Goal: Task Accomplishment & Management: Use online tool/utility

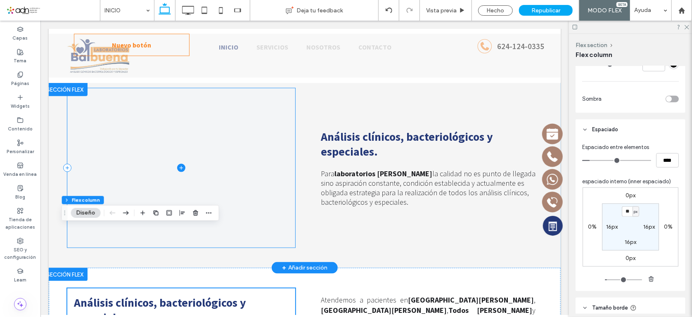
scroll to position [612, 0]
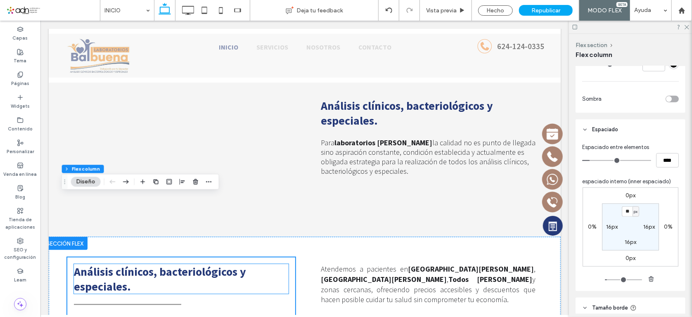
click at [123, 264] on span "Análisis clínicos, bacteriológicos y especiales." at bounding box center [159, 279] width 172 height 30
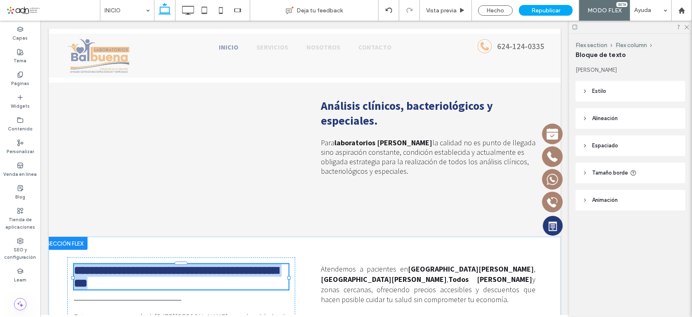
click at [123, 264] on span "**********" at bounding box center [175, 276] width 204 height 24
type input "**********"
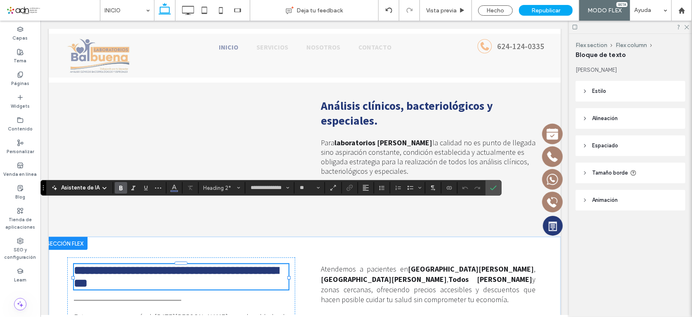
click at [117, 264] on span "**********" at bounding box center [175, 276] width 204 height 24
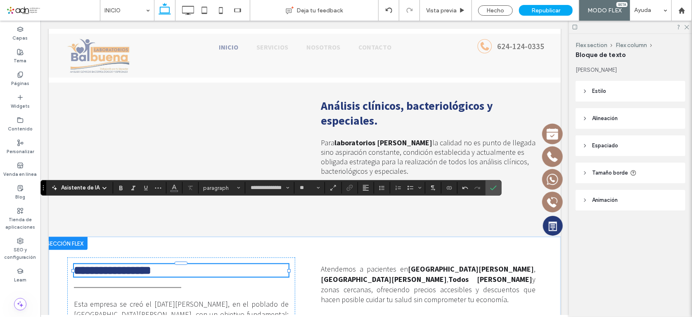
scroll to position [0, 0]
type input "**"
click at [306, 185] on input "**" at bounding box center [307, 188] width 16 height 7
type input "**"
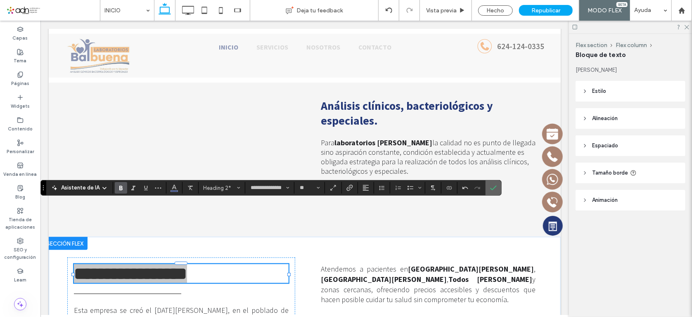
click at [497, 187] on label "Confirmar" at bounding box center [493, 187] width 12 height 15
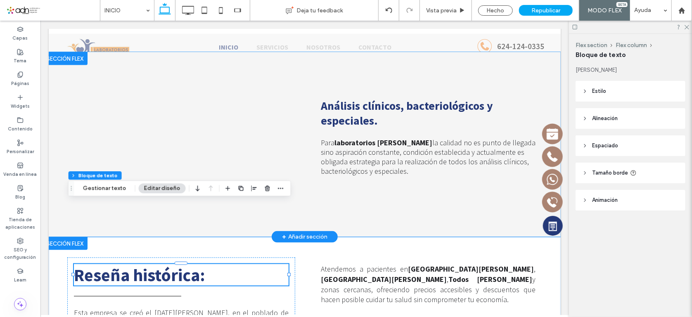
click at [173, 164] on div "Análisis clínicos, bacteriológicos y especiales. Para laboratorios Balbuena la …" at bounding box center [304, 144] width 495 height 185
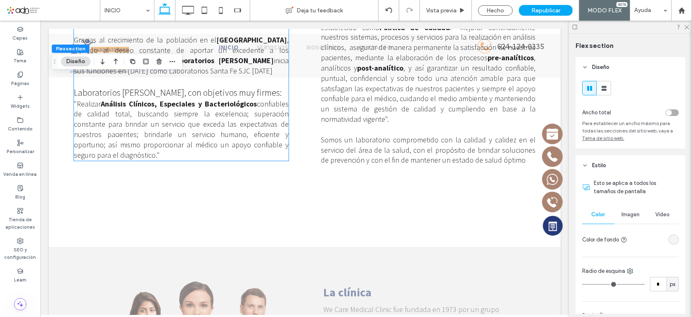
scroll to position [995, 0]
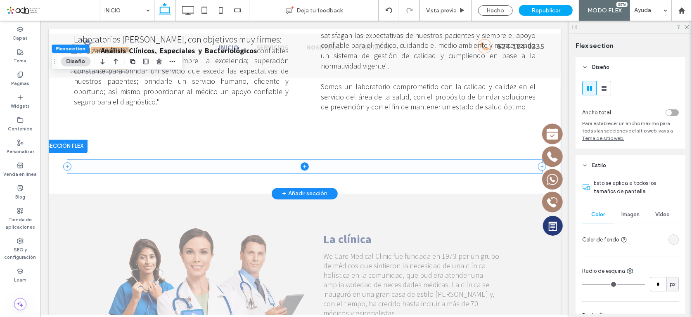
click at [192, 159] on span at bounding box center [304, 165] width 475 height 13
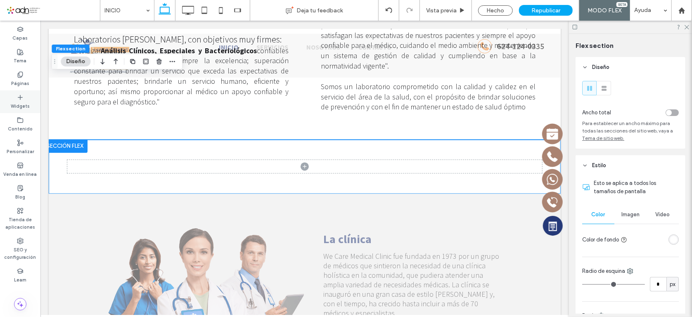
click at [18, 99] on icon at bounding box center [20, 97] width 7 height 7
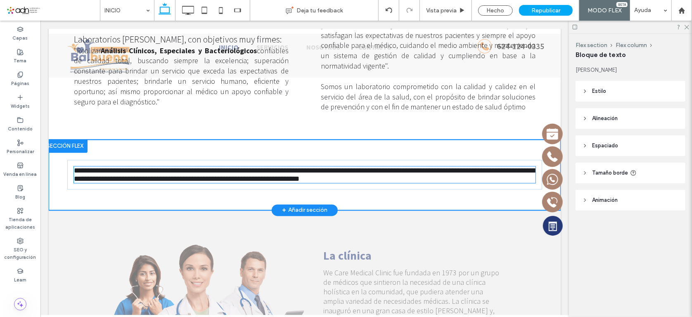
click at [90, 139] on div "**********" at bounding box center [304, 174] width 495 height 71
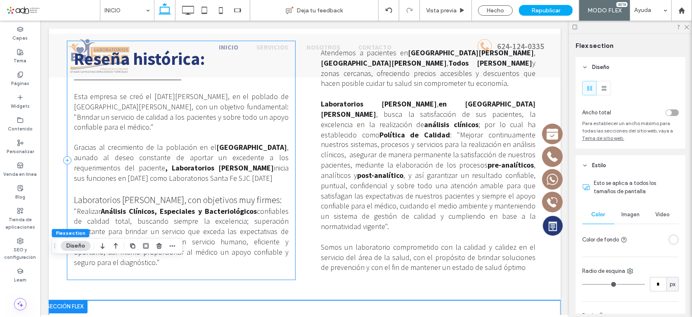
scroll to position [808, 0]
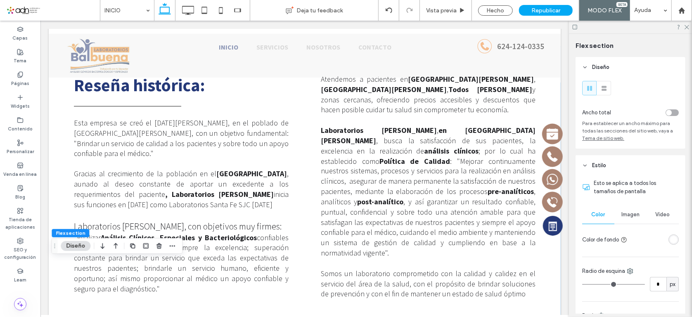
click at [57, 152] on div "Reseña histórica : Esta empresa se creó el [DATE][PERSON_NAME], en el poblado d…" at bounding box center [304, 187] width 495 height 280
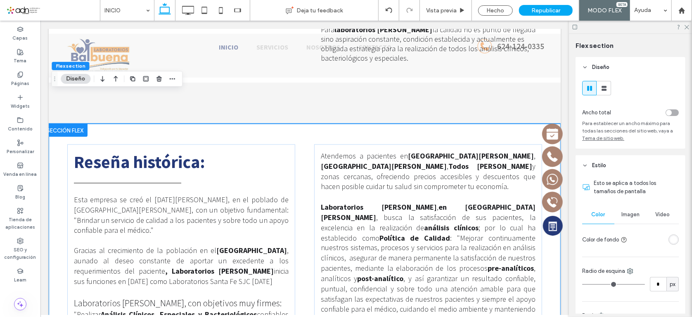
scroll to position [698, 0]
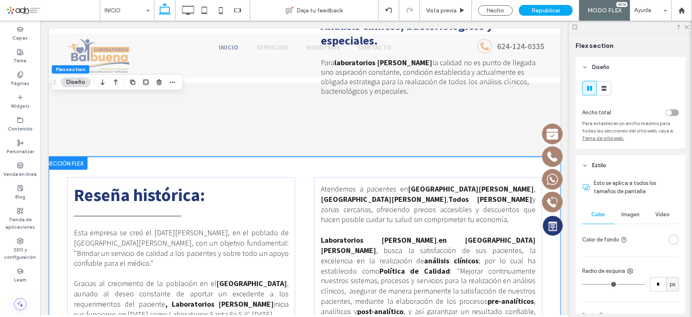
click at [57, 156] on div "Reseña histórica : Esta empresa se creó el [DATE][PERSON_NAME], en el poblado d…" at bounding box center [304, 296] width 495 height 280
click at [132, 81] on icon "button" at bounding box center [132, 82] width 7 height 7
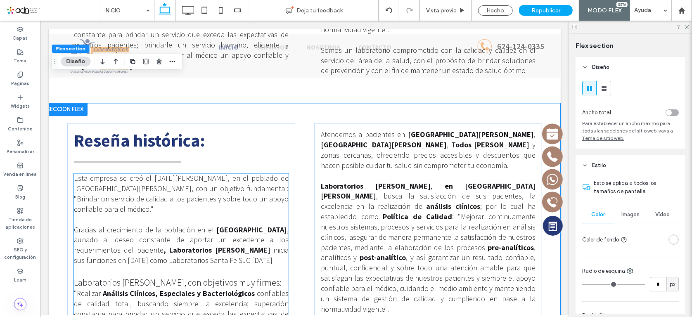
scroll to position [0, 0]
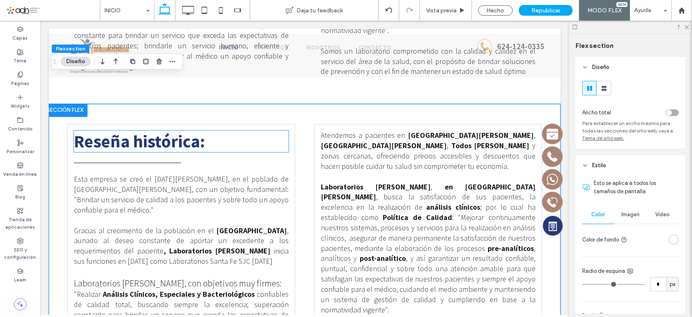
click at [94, 130] on strong "Reseña histórica" at bounding box center [136, 140] width 126 height 21
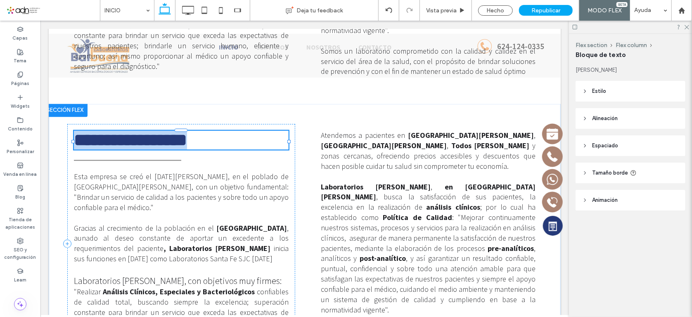
type input "**********"
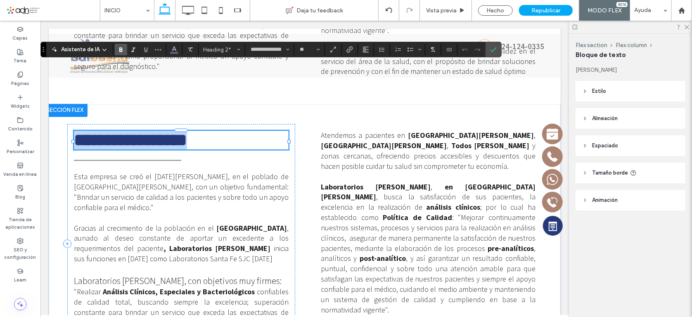
click at [82, 131] on strong "**********" at bounding box center [129, 139] width 113 height 17
drag, startPoint x: 121, startPoint y: 85, endPoint x: 211, endPoint y: 94, distance: 90.1
click at [211, 124] on div "**********" at bounding box center [181, 243] width 228 height 239
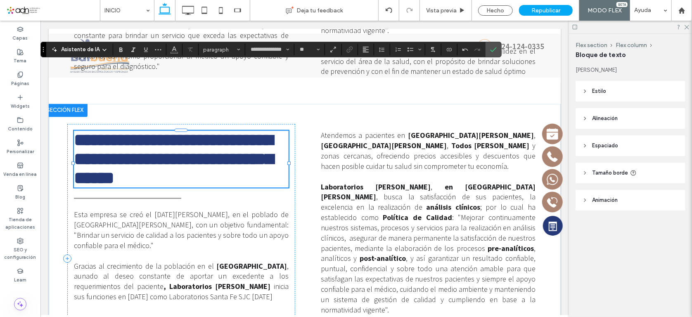
drag, startPoint x: 77, startPoint y: 72, endPoint x: 140, endPoint y: 102, distance: 70.0
click at [77, 131] on strong "**********" at bounding box center [172, 158] width 199 height 55
type input "**"
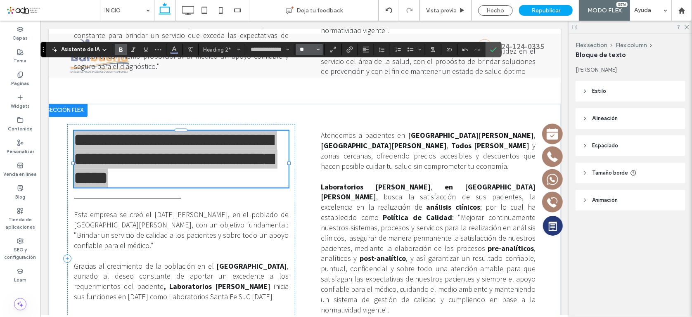
click at [311, 49] on input "**" at bounding box center [307, 49] width 16 height 7
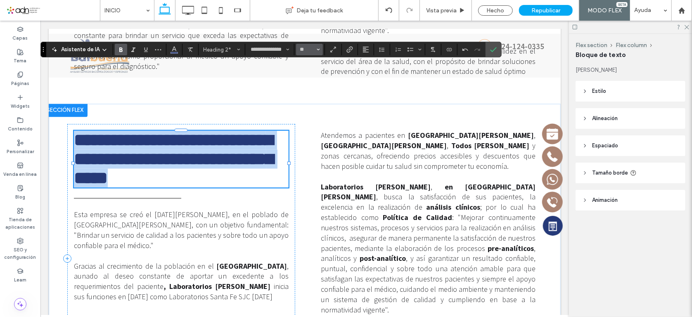
type input "**"
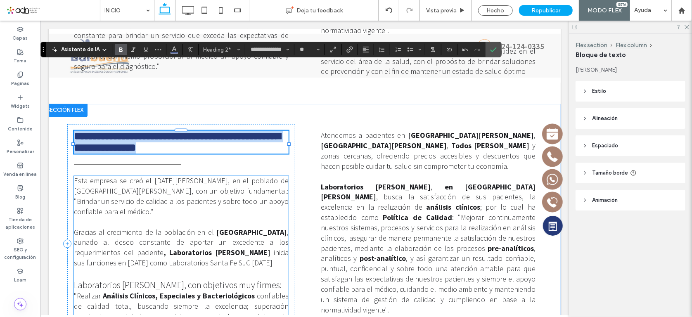
click at [142, 291] on strong "Análisis Clínicos, Especiales y Bacteriológicos" at bounding box center [178, 295] width 152 height 9
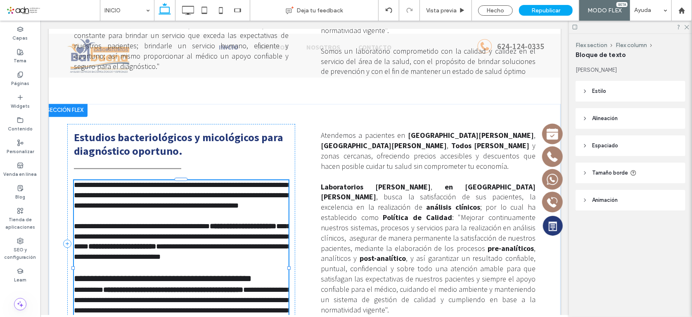
click at [142, 274] on span "**********" at bounding box center [162, 278] width 178 height 9
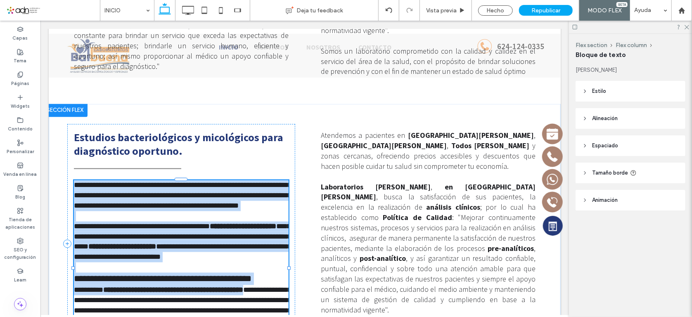
type input "**********"
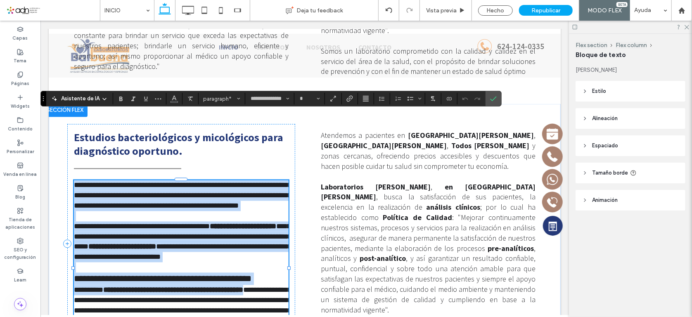
click at [156, 274] on span "**********" at bounding box center [162, 278] width 178 height 9
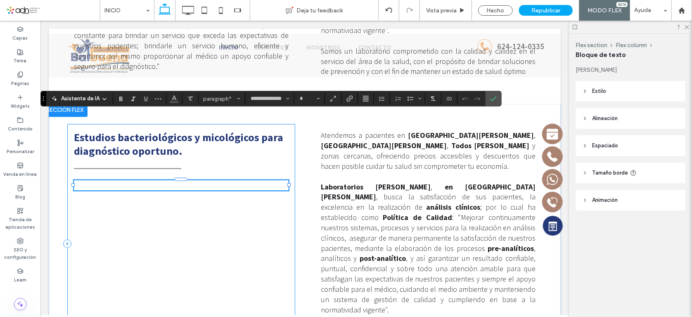
type input "**"
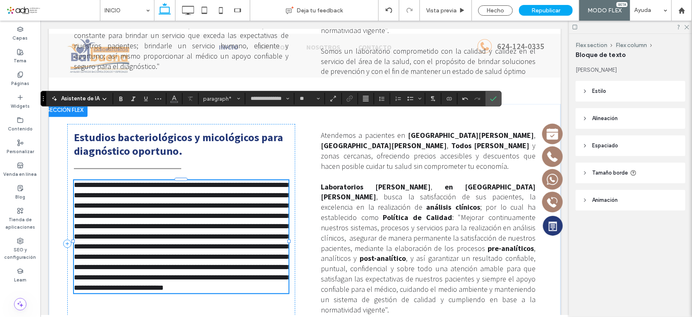
click at [73, 181] on span "**********" at bounding box center [182, 236] width 218 height 110
click at [227, 181] on span "**********" at bounding box center [182, 236] width 218 height 110
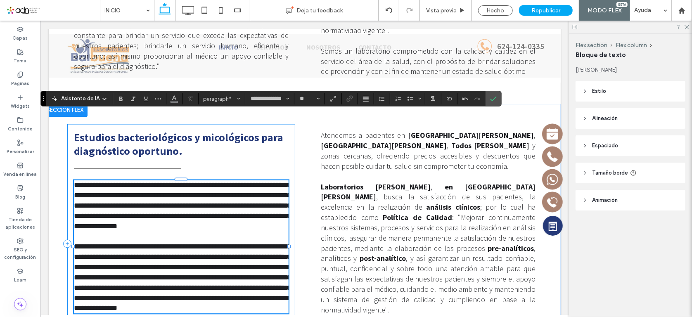
click at [158, 282] on div "**********" at bounding box center [181, 243] width 228 height 239
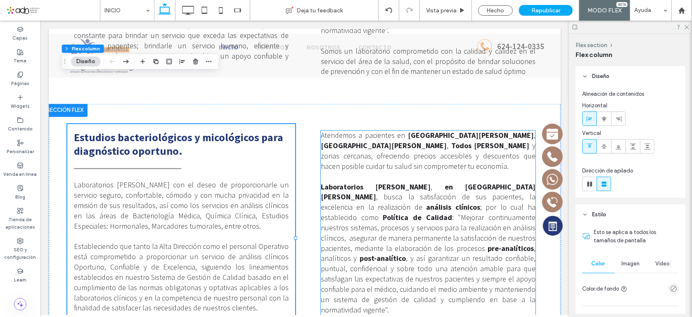
click at [336, 213] on span ": "Mejorar continuamente nuestros sistemas, procesos y servicios para la realiz…" at bounding box center [427, 233] width 215 height 40
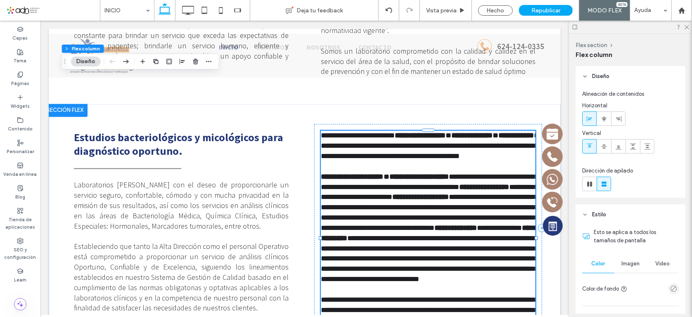
click at [336, 193] on span "**********" at bounding box center [429, 212] width 218 height 38
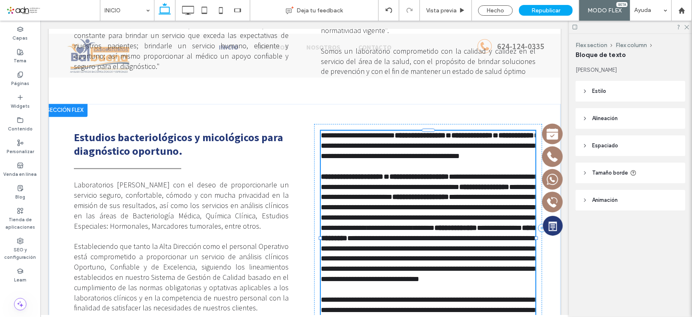
type input "**********"
type input "**"
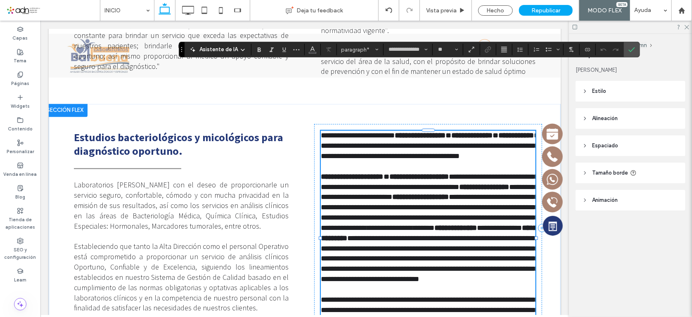
click at [344, 193] on span "**********" at bounding box center [429, 212] width 218 height 38
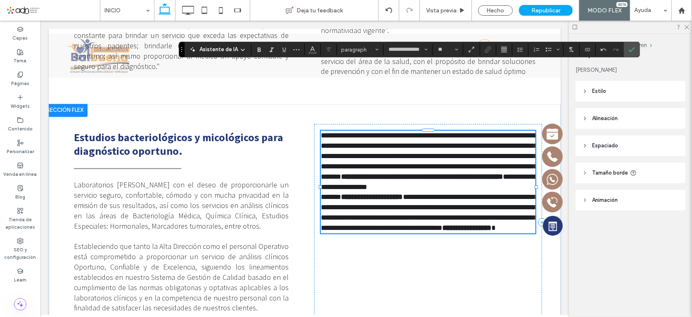
click at [473, 130] on p "**********" at bounding box center [427, 161] width 215 height 62
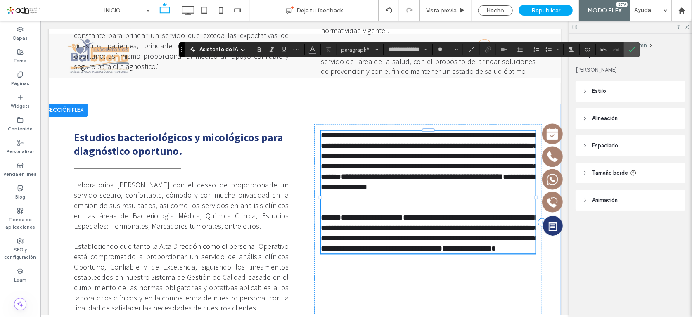
click at [461, 132] on span "**********" at bounding box center [428, 156] width 217 height 48
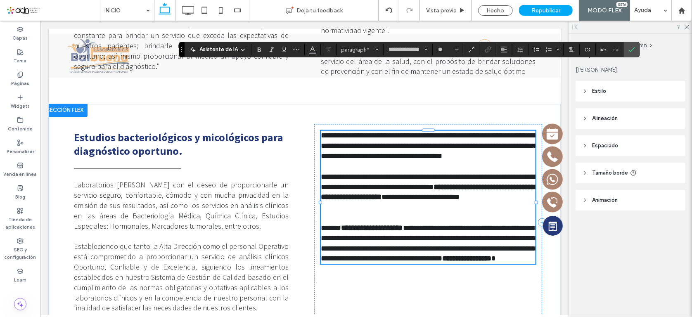
click at [327, 202] on p at bounding box center [427, 207] width 215 height 10
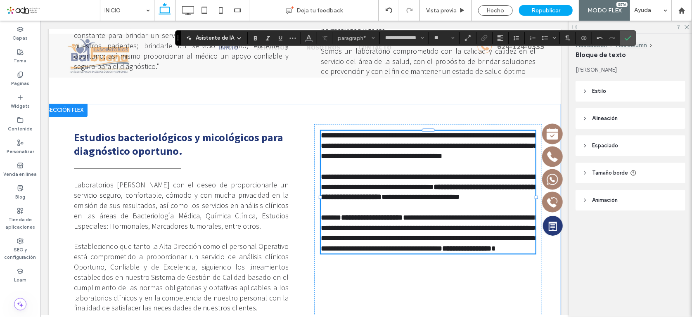
drag, startPoint x: 181, startPoint y: 49, endPoint x: 178, endPoint y: 37, distance: 12.1
click at [178, 37] on icon "Arrastrar" at bounding box center [178, 38] width 2 height 5
click at [628, 37] on use "Confirmar" at bounding box center [628, 38] width 7 height 5
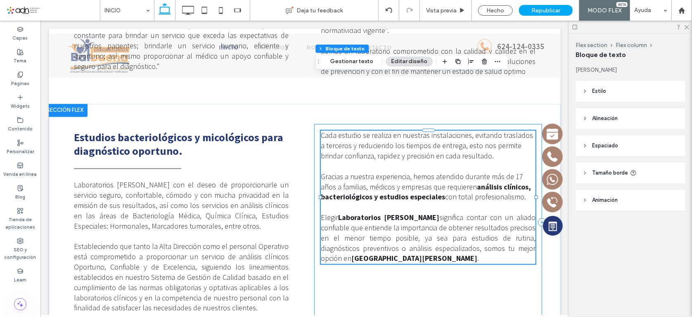
click at [437, 208] on div "Cada estudio se realiza en nuestras instalaciones, evitando traslados a tercero…" at bounding box center [428, 222] width 228 height 196
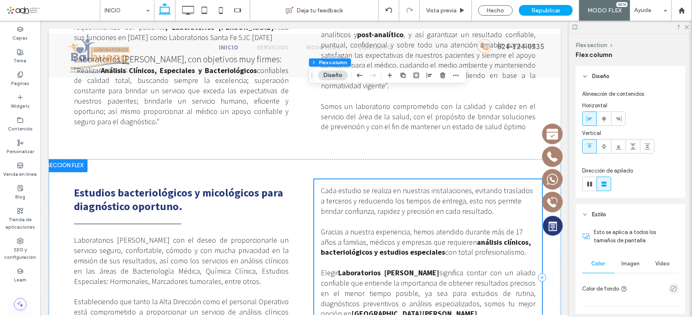
scroll to position [835, 0]
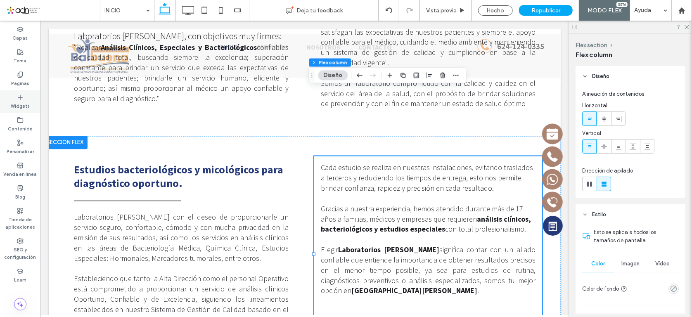
click at [19, 98] on icon at bounding box center [20, 97] width 7 height 7
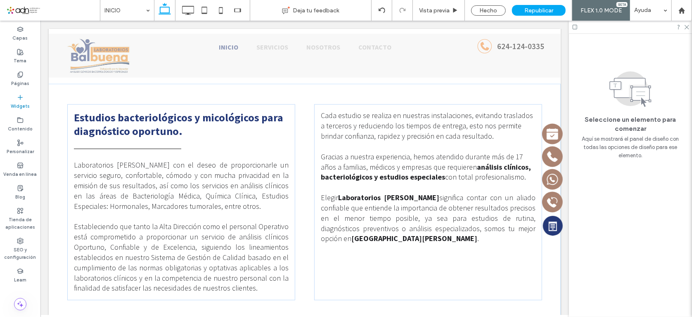
scroll to position [891, 0]
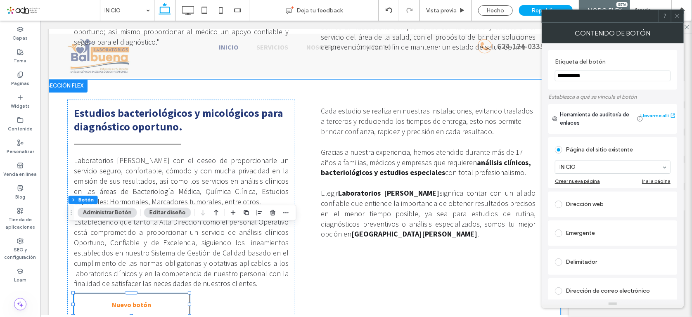
type input "**"
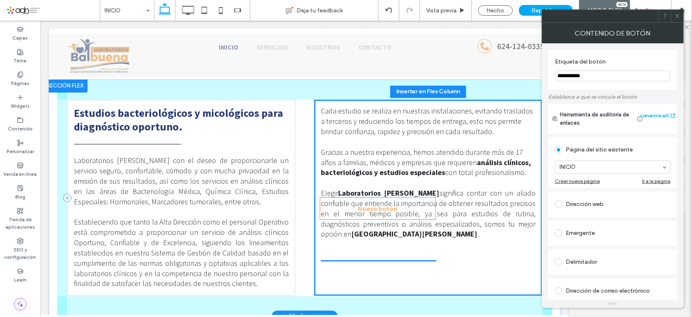
drag, startPoint x: 392, startPoint y: 215, endPoint x: 391, endPoint y: 211, distance: 4.2
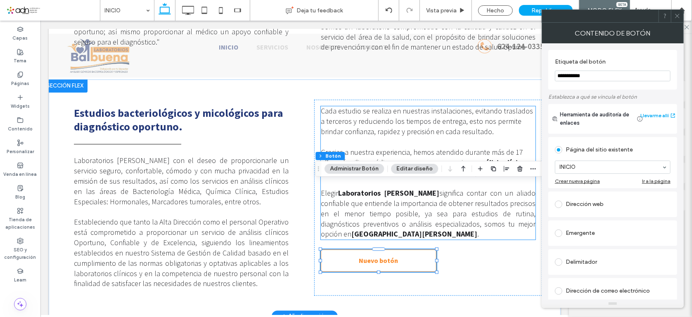
drag, startPoint x: 638, startPoint y: 93, endPoint x: 510, endPoint y: 75, distance: 129.3
paste input "***"
drag, startPoint x: 639, startPoint y: 97, endPoint x: 528, endPoint y: 78, distance: 112.4
type input "**********"
drag, startPoint x: 384, startPoint y: 219, endPoint x: 434, endPoint y: 198, distance: 54.1
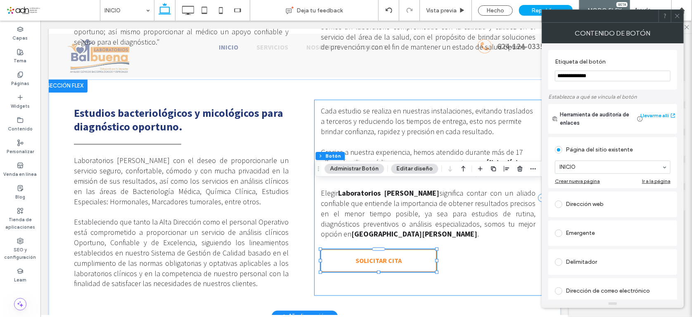
click at [388, 218] on div "Cada estudio se realiza en nuestras instalaciones, evitando traslados a tercero…" at bounding box center [428, 198] width 228 height 196
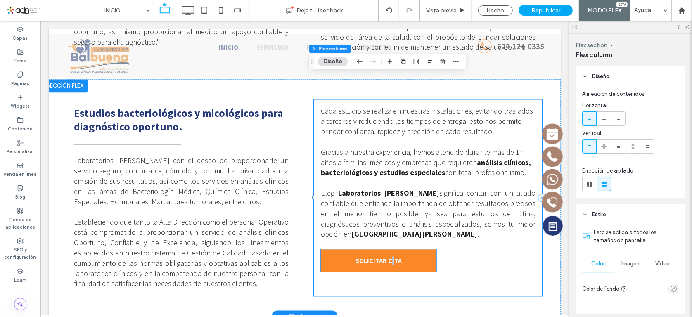
click at [423, 249] on link "SOLICITAR CITA" at bounding box center [378, 260] width 116 height 22
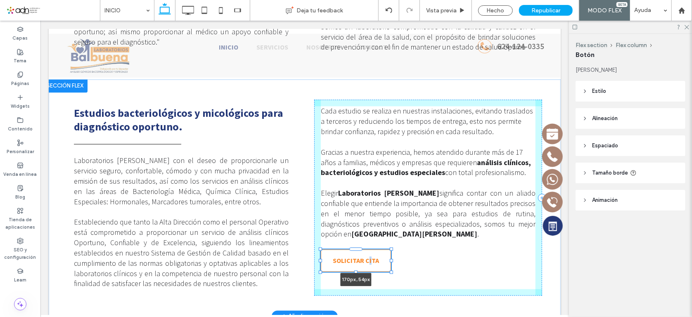
drag, startPoint x: 429, startPoint y: 193, endPoint x: 409, endPoint y: 198, distance: 21.1
click at [384, 199] on div "Estudios bacteriológicos y micológicos para diagnóstico oportuno. Laboratorios …" at bounding box center [304, 197] width 495 height 237
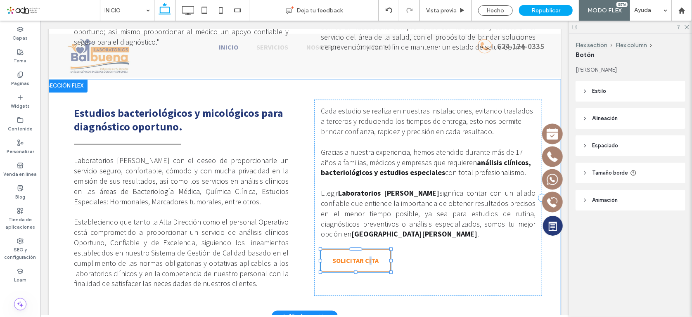
click at [409, 197] on div "Cada estudio se realiza en nuestras instalaciones, evitando traslados a tercero…" at bounding box center [428, 198] width 228 height 196
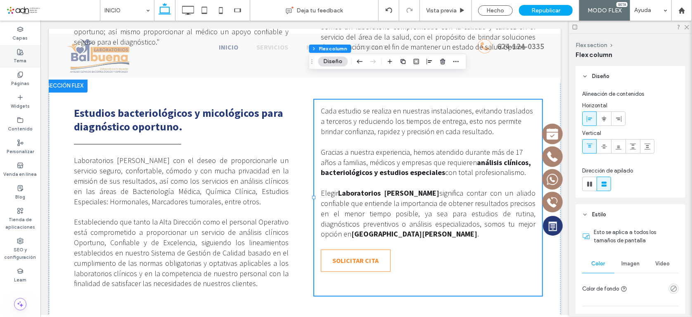
click at [19, 51] on icon at bounding box center [20, 52] width 7 height 7
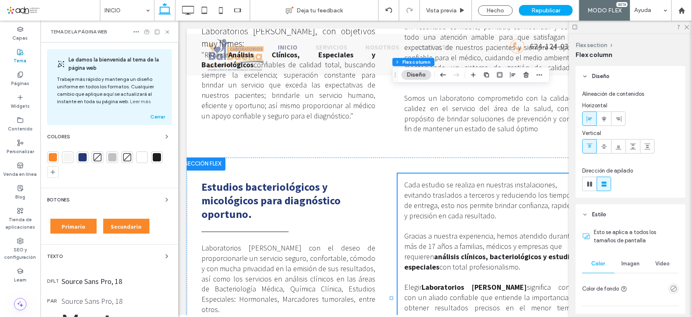
click at [85, 225] on div "Primario" at bounding box center [73, 226] width 46 height 15
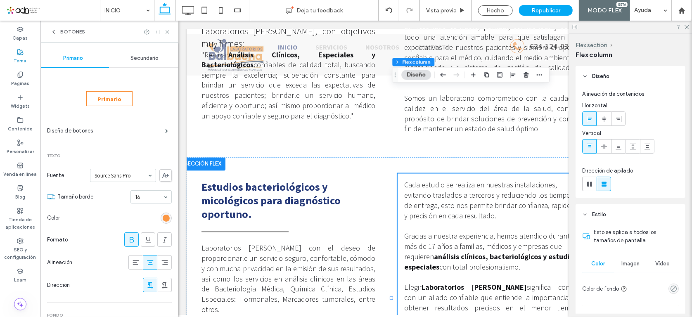
click at [163, 216] on div "rgb(250, 136, 40)" at bounding box center [166, 218] width 7 height 7
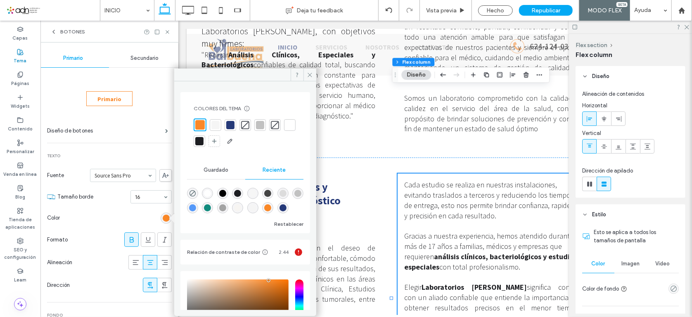
click at [233, 124] on div at bounding box center [230, 125] width 8 height 8
click at [310, 73] on icon at bounding box center [310, 75] width 6 height 6
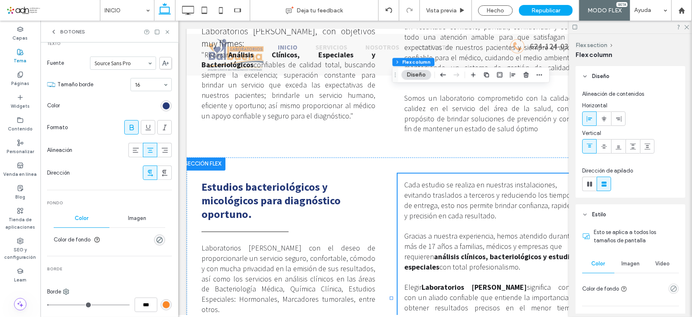
scroll to position [187, 0]
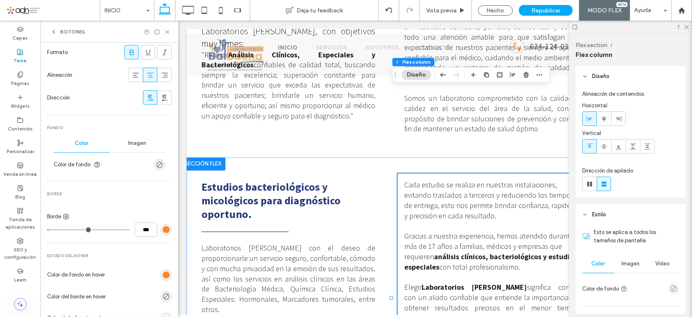
click at [163, 224] on div "rgb(250, 136, 40)" at bounding box center [166, 229] width 11 height 11
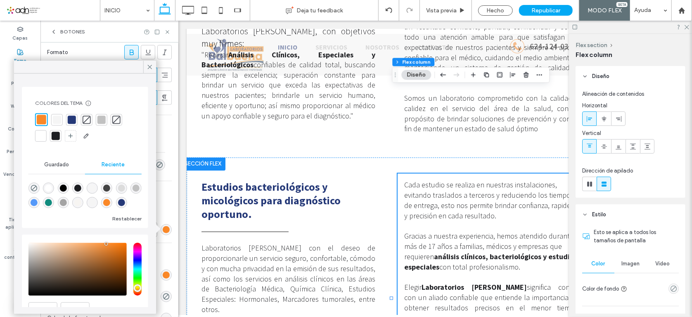
click at [71, 120] on div at bounding box center [72, 120] width 8 height 8
type input "*"
click at [147, 66] on icon at bounding box center [149, 66] width 7 height 7
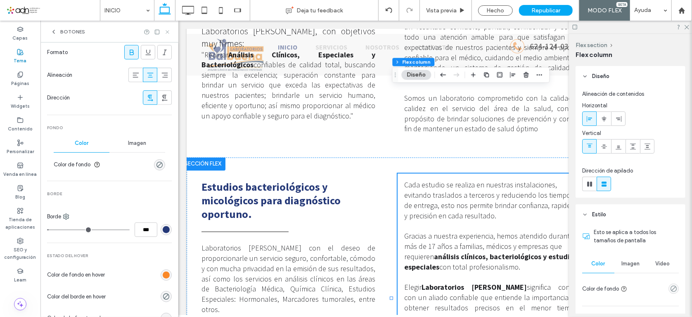
click at [168, 29] on icon at bounding box center [167, 32] width 6 height 6
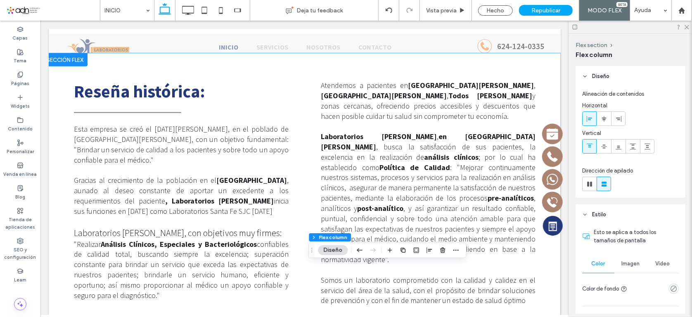
scroll to position [788, 0]
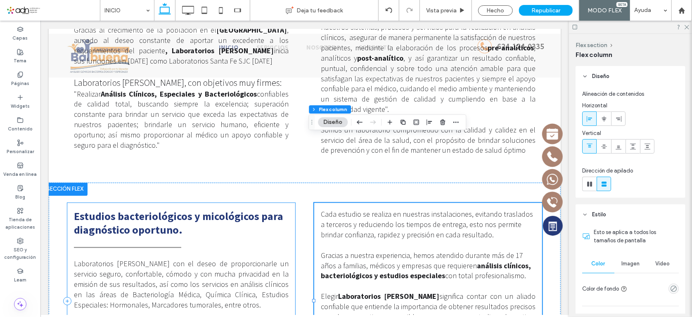
click at [67, 203] on div "Estudios bacteriológicos y micológicos para diagnóstico oportuno. Laboratorios …" at bounding box center [181, 301] width 228 height 196
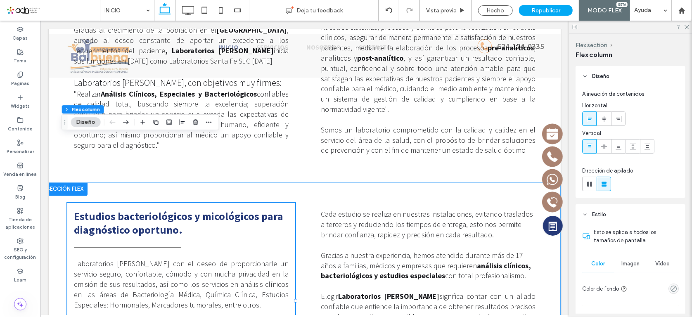
click at [57, 195] on div "Estudios bacteriológicos y micológicos para diagnóstico oportuno. Laboratorios …" at bounding box center [304, 300] width 495 height 237
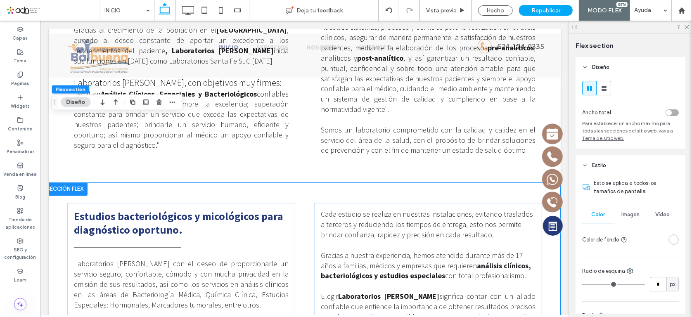
click at [57, 197] on div "Estudios bacteriológicos y micológicos para diagnóstico oportuno. Laboratorios …" at bounding box center [304, 300] width 495 height 237
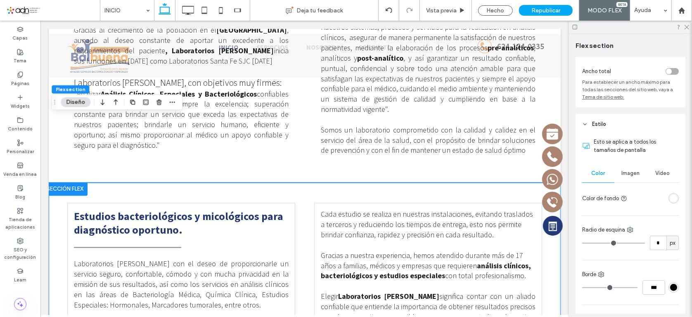
scroll to position [75, 0]
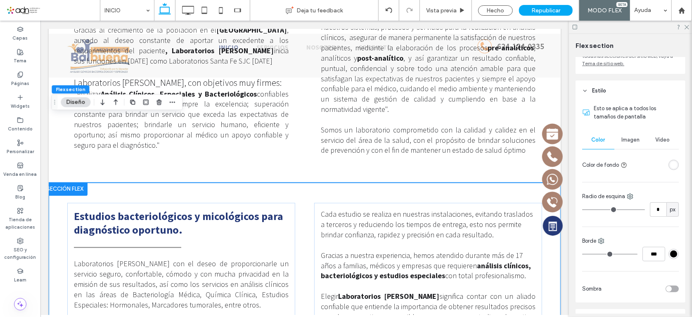
click at [673, 167] on div "rgba(255, 255, 255, 1)" at bounding box center [673, 165] width 10 height 10
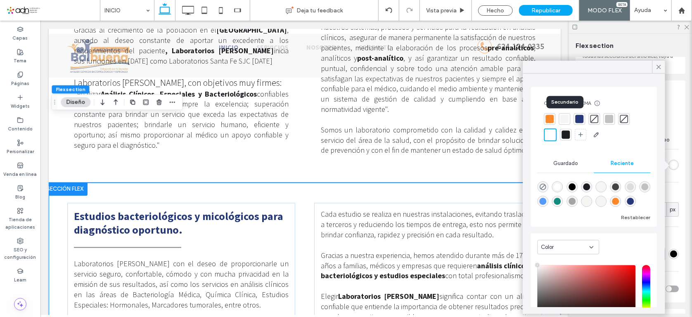
click at [564, 119] on div at bounding box center [565, 119] width 8 height 8
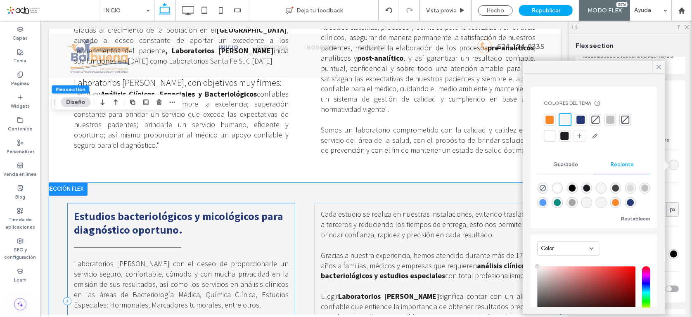
click at [287, 203] on div "Estudios bacteriológicos y micológicos para diagnóstico oportuno. Laboratorios …" at bounding box center [181, 301] width 228 height 196
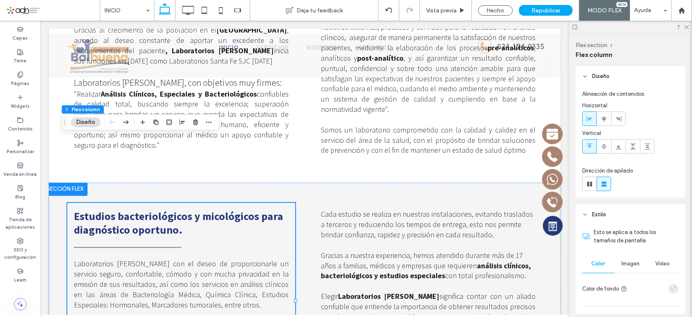
click at [670, 289] on icon "empty color" at bounding box center [673, 288] width 7 height 7
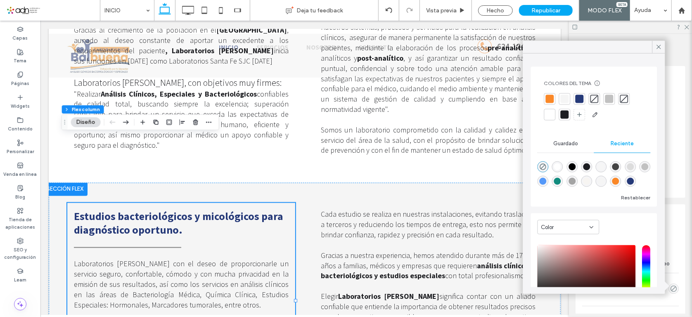
click at [550, 116] on div at bounding box center [550, 115] width 8 height 8
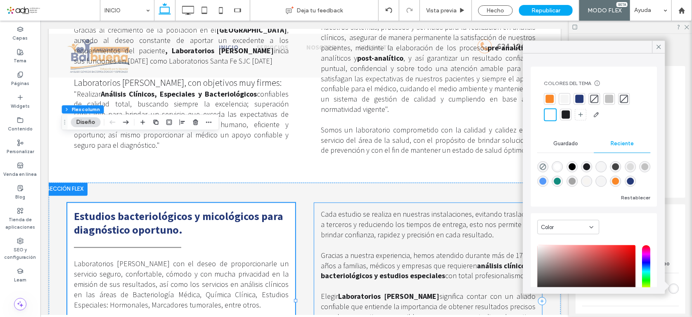
click at [314, 203] on div "Cada estudio se realiza en nuestras instalaciones, evitando traslados a tercero…" at bounding box center [428, 301] width 228 height 196
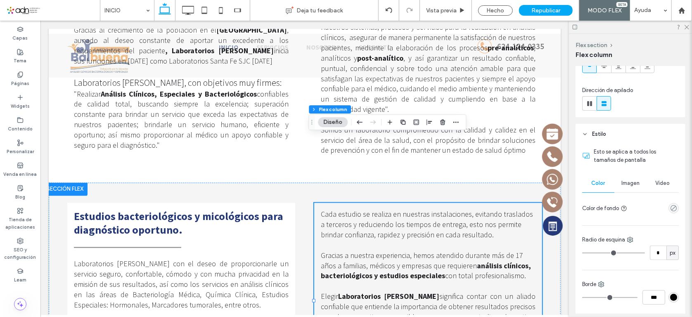
scroll to position [150, 0]
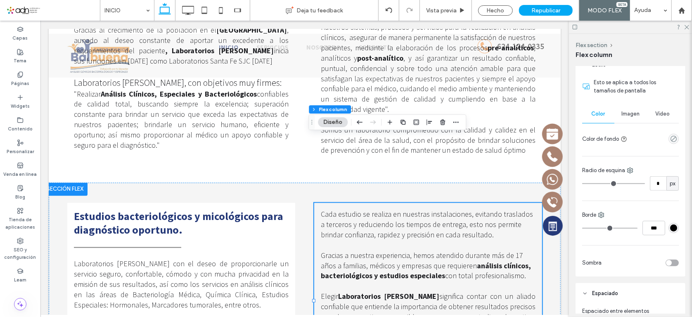
click at [673, 134] on div "empty color" at bounding box center [673, 139] width 10 height 10
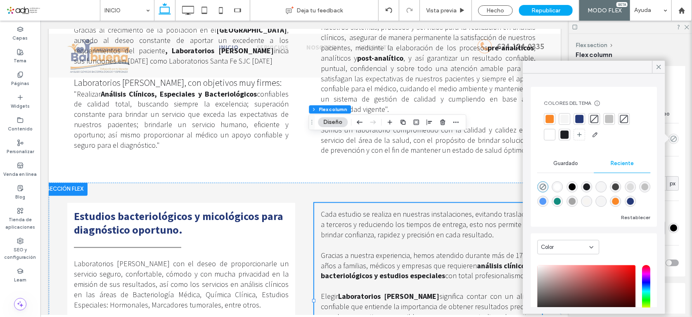
click at [554, 138] on div at bounding box center [550, 135] width 12 height 12
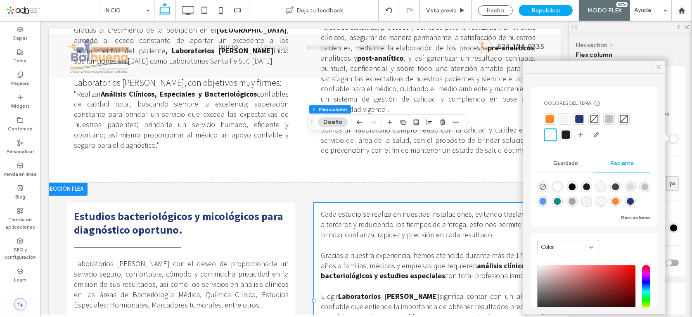
click at [661, 68] on icon at bounding box center [658, 66] width 7 height 7
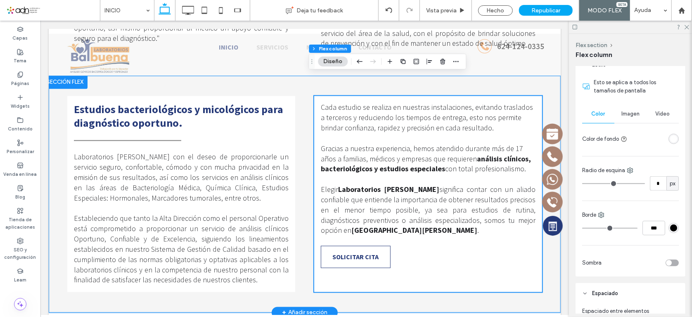
scroll to position [788, 0]
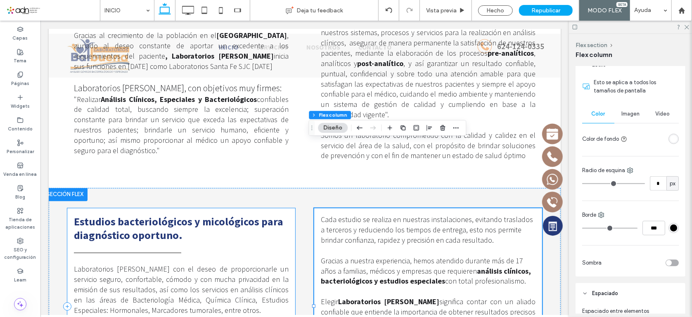
click at [201, 208] on div "Estudios bacteriológicos y micológicos para diagnóstico oportuno. Laboratorios …" at bounding box center [181, 306] width 228 height 196
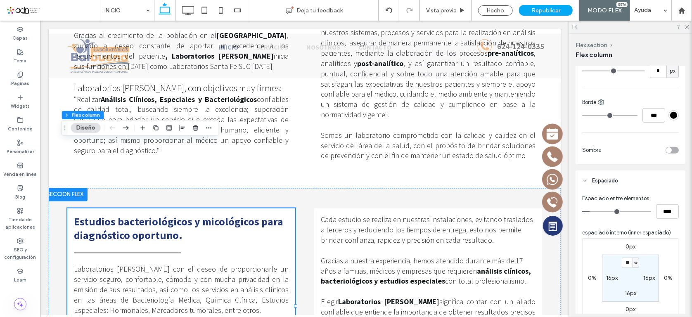
scroll to position [375, 0]
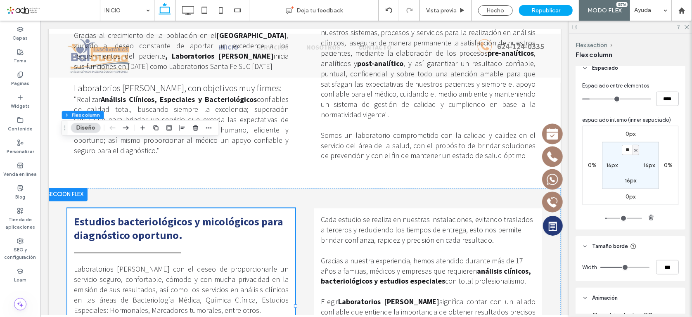
click at [634, 151] on span "px" at bounding box center [636, 150] width 4 height 8
click at [629, 176] on span "%" at bounding box center [631, 177] width 5 height 8
type input "***"
click at [632, 177] on label "16px" at bounding box center [631, 180] width 12 height 7
click at [634, 180] on span "px" at bounding box center [636, 181] width 4 height 8
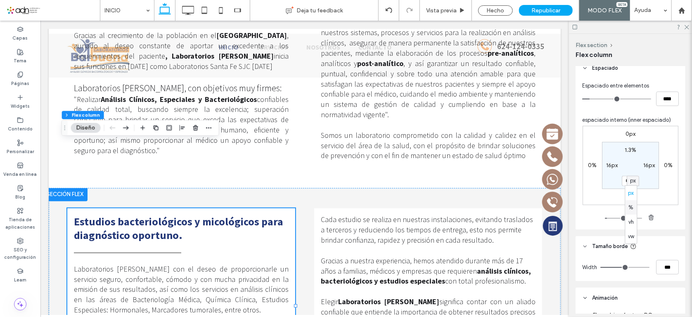
drag, startPoint x: 633, startPoint y: 207, endPoint x: 610, endPoint y: 164, distance: 48.4
click at [632, 206] on div "%" at bounding box center [632, 207] width 12 height 14
type input "*"
type input "***"
click at [613, 164] on label "16px" at bounding box center [612, 165] width 12 height 7
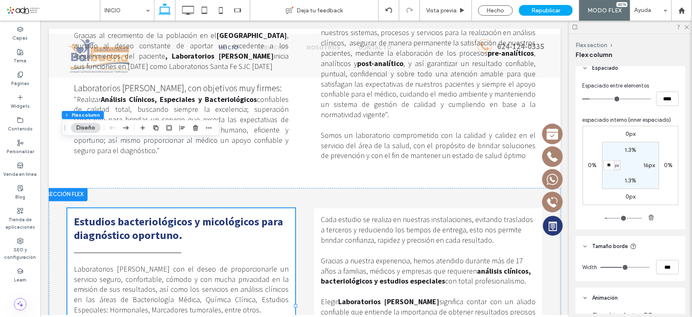
click at [615, 164] on div "px" at bounding box center [617, 165] width 5 height 8
click at [615, 193] on div "%" at bounding box center [613, 192] width 12 height 14
type input "*"
type input "***"
click at [649, 165] on label "16px" at bounding box center [649, 165] width 12 height 7
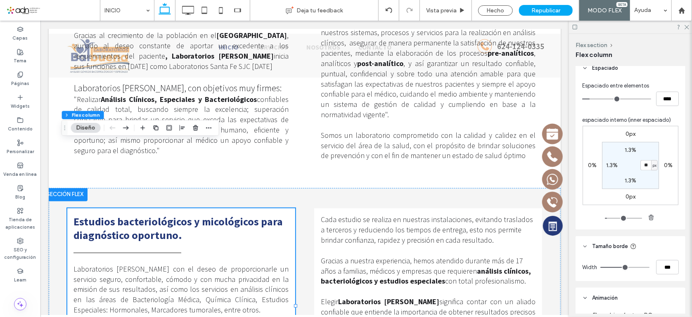
click at [651, 165] on div "px" at bounding box center [654, 165] width 7 height 10
click at [650, 191] on span "%" at bounding box center [649, 192] width 5 height 8
type input "*"
type input "***"
click at [627, 150] on label "1.3%" at bounding box center [631, 150] width 12 height 7
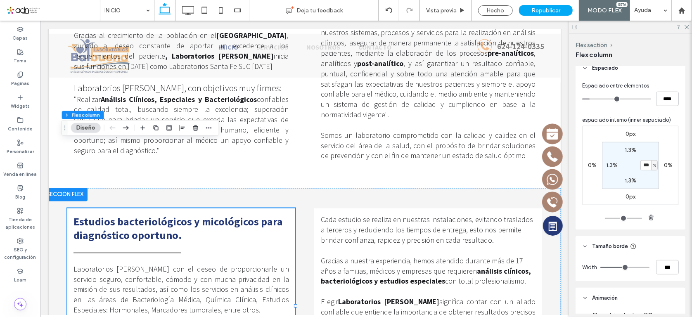
type input "*"
click at [628, 179] on label "1.3%" at bounding box center [631, 180] width 12 height 7
type input "*"
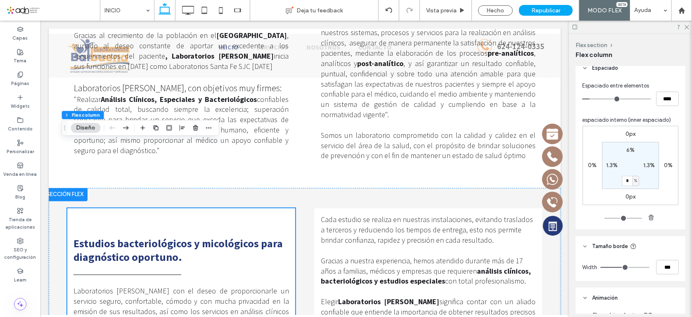
type input "*"
click at [602, 164] on div "1.3%" at bounding box center [611, 165] width 19 height 7
click at [614, 165] on label "1.3%" at bounding box center [612, 165] width 12 height 7
type input "*"
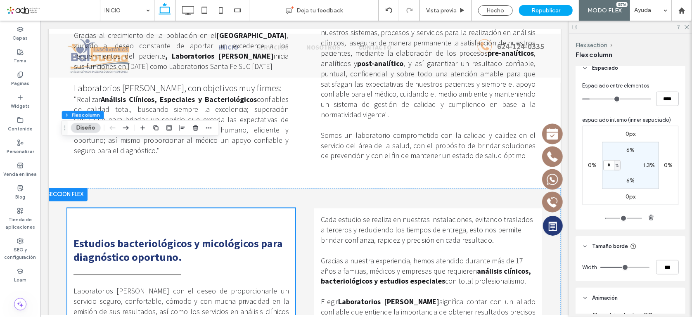
click at [649, 163] on label "1.3%" at bounding box center [649, 165] width 12 height 7
type input "*"
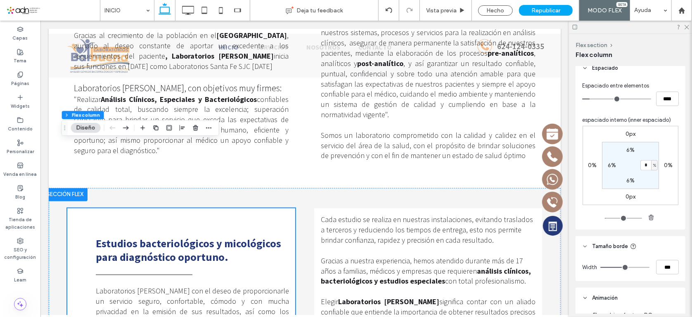
type input "*"
click at [660, 180] on div "0px 0% 0px 0% 6% * % 6% 6%" at bounding box center [631, 165] width 96 height 79
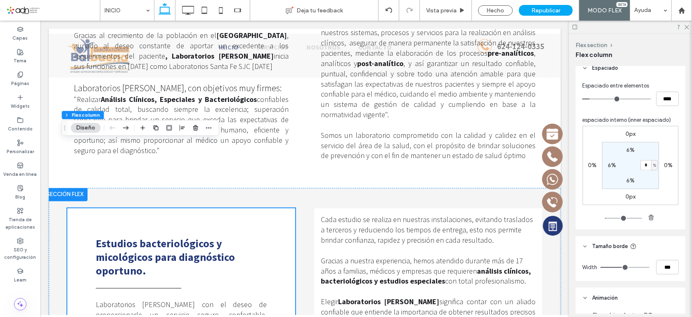
click at [609, 163] on label "6%" at bounding box center [612, 165] width 8 height 7
type input "*"
drag, startPoint x: 649, startPoint y: 166, endPoint x: 665, endPoint y: 185, distance: 24.6
click at [649, 166] on label "6%" at bounding box center [649, 165] width 8 height 7
type input "*"
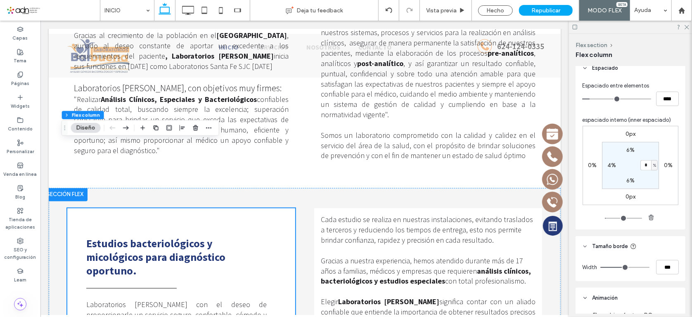
type input "*"
click at [665, 185] on div "0px 0% 0px 0% 6% * % 6% 4%" at bounding box center [631, 165] width 96 height 79
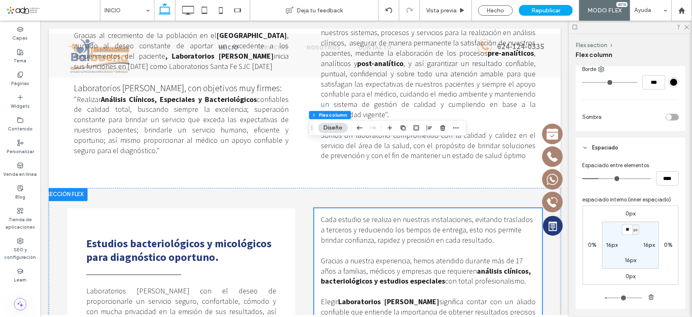
scroll to position [338, 0]
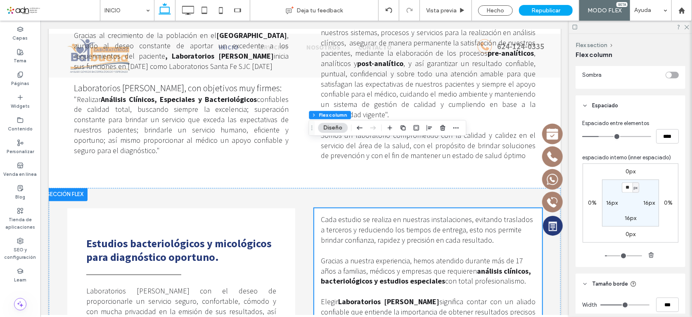
click at [613, 202] on label "16px" at bounding box center [612, 202] width 12 height 7
click at [615, 202] on span "px" at bounding box center [617, 203] width 4 height 8
click at [613, 228] on div "%" at bounding box center [613, 230] width 12 height 14
type input "*"
type input "***"
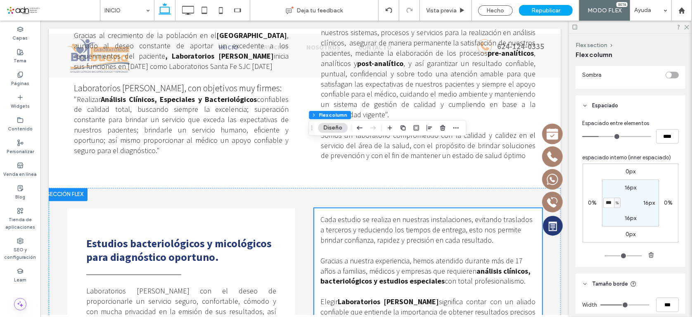
click at [648, 203] on label "16px" at bounding box center [649, 202] width 12 height 7
click at [648, 203] on input "**" at bounding box center [645, 203] width 11 height 10
click at [653, 202] on span "px" at bounding box center [655, 203] width 4 height 8
click at [651, 202] on span "px" at bounding box center [652, 203] width 6 height 8
click at [654, 206] on span "px" at bounding box center [655, 203] width 4 height 8
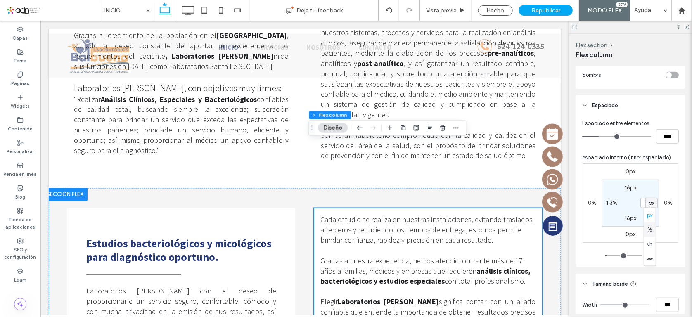
click at [651, 229] on span "%" at bounding box center [649, 229] width 5 height 8
type input "*"
type input "***"
click at [608, 202] on label "1.3%" at bounding box center [612, 202] width 12 height 7
type input "*"
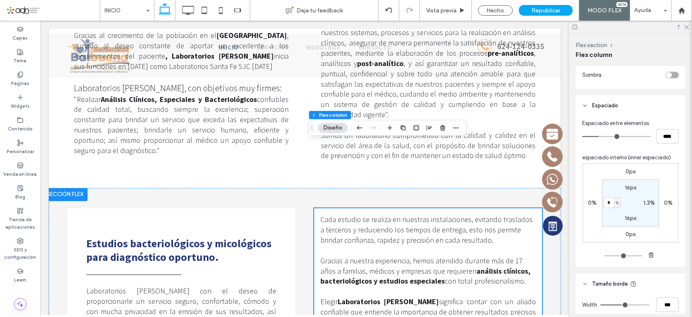
type input "*"
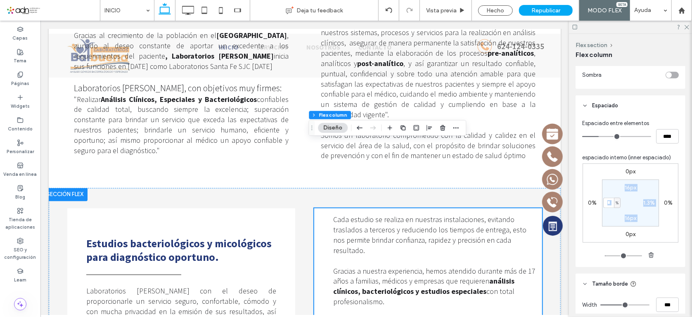
drag, startPoint x: 610, startPoint y: 202, endPoint x: 598, endPoint y: 203, distance: 12.4
click at [598, 203] on div "0px 0% 0px 0% 16px 1.3% 16px * %" at bounding box center [631, 203] width 96 height 79
click at [645, 201] on label "1.3%" at bounding box center [649, 202] width 12 height 7
type input "*"
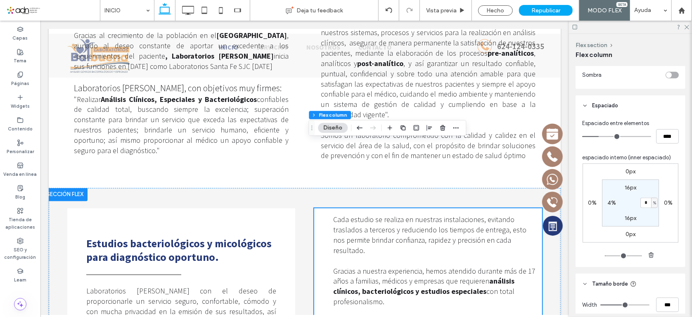
click at [651, 216] on section "16px * % 16px 4%" at bounding box center [630, 203] width 57 height 47
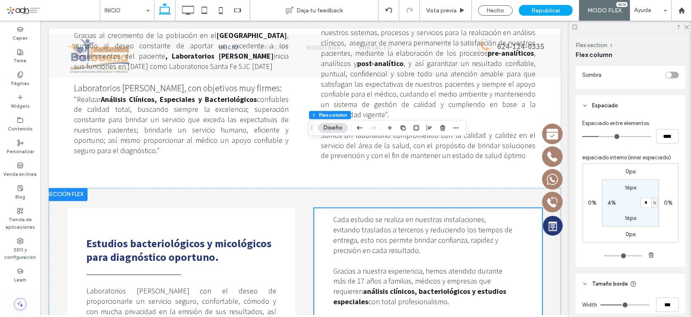
click at [632, 186] on label "16px" at bounding box center [631, 187] width 12 height 7
click at [633, 186] on div "px" at bounding box center [635, 188] width 5 height 8
click at [631, 213] on span "%" at bounding box center [631, 214] width 5 height 8
type input "*"
type input "***"
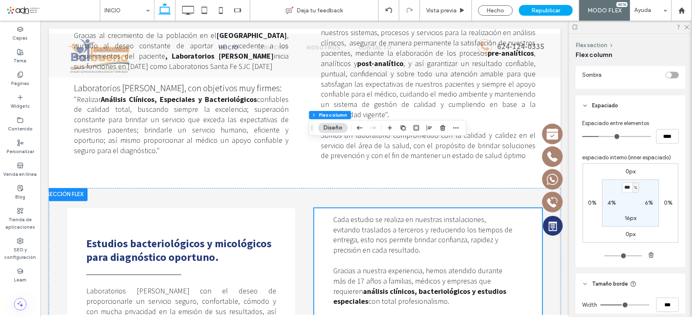
click at [630, 220] on label "16px" at bounding box center [631, 218] width 12 height 7
click at [633, 220] on div "px" at bounding box center [636, 218] width 7 height 10
click at [631, 244] on span "%" at bounding box center [631, 245] width 5 height 8
type input "*"
type input "***"
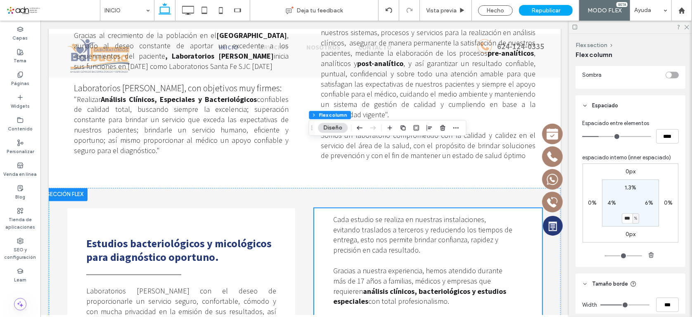
click at [628, 183] on section "1.3% 6% *** % 4%" at bounding box center [630, 203] width 57 height 47
click at [628, 187] on label "1.3%" at bounding box center [631, 187] width 12 height 7
type input "*"
click at [628, 218] on label "1.3%" at bounding box center [631, 218] width 12 height 7
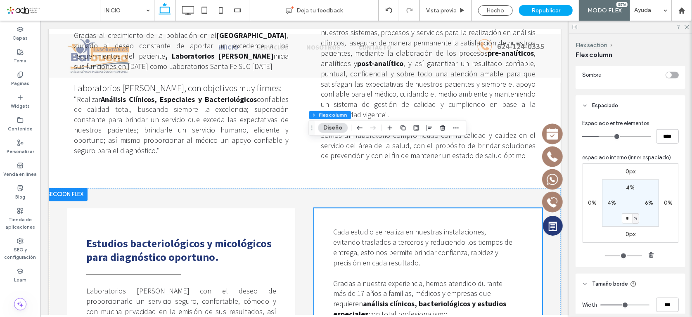
type input "*"
click at [661, 228] on div "0px 0% 0px 0% 4% 6% * % 4%" at bounding box center [631, 203] width 96 height 79
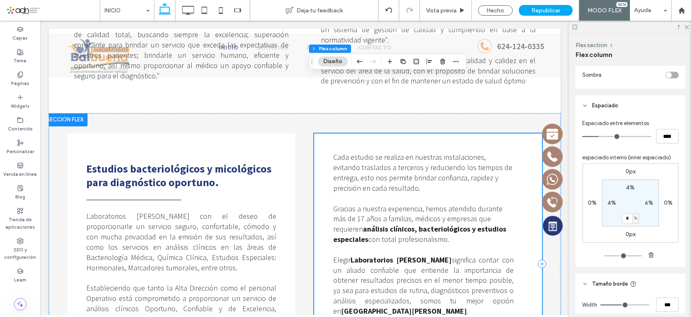
scroll to position [901, 0]
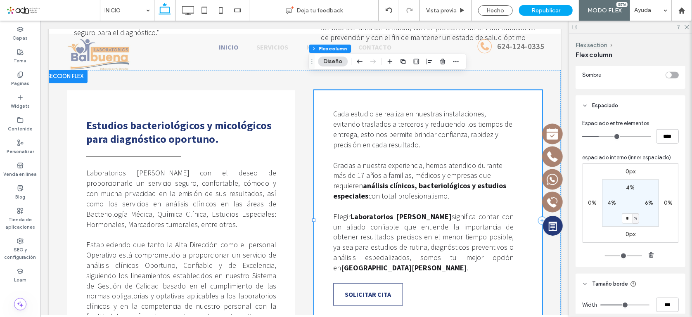
click at [413, 270] on div "Cada estudio se realiza en nuestras instalaciones, evitando traslados a tercero…" at bounding box center [428, 220] width 228 height 260
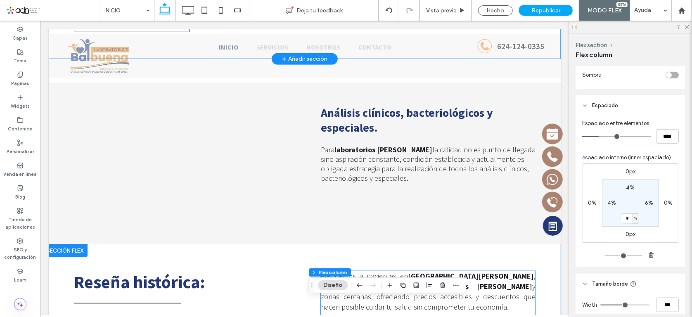
scroll to position [450, 0]
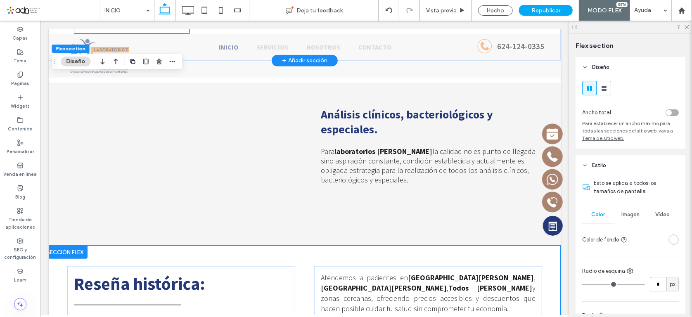
scroll to position [595, 0]
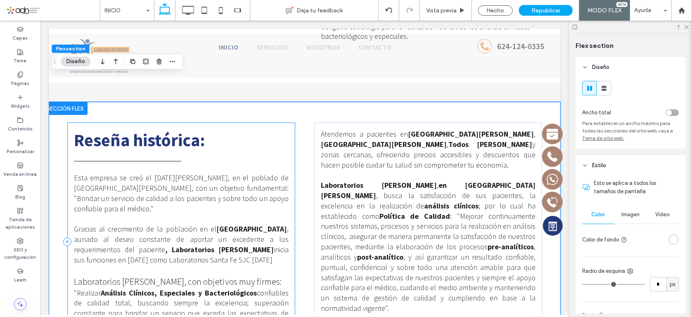
click at [284, 144] on div "Reseña histórica : Esta empresa se creó el 17 de agosto de 2007, en el poblado …" at bounding box center [181, 241] width 228 height 239
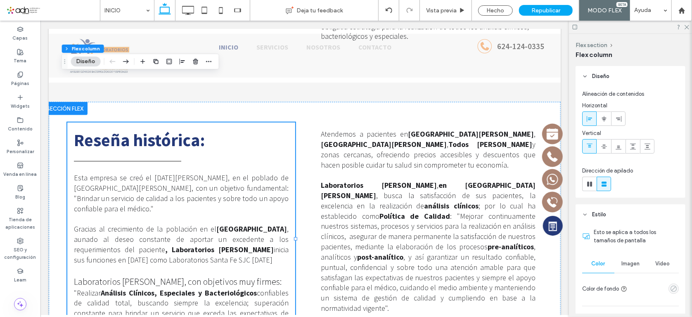
click at [670, 287] on icon "empty color" at bounding box center [673, 288] width 7 height 7
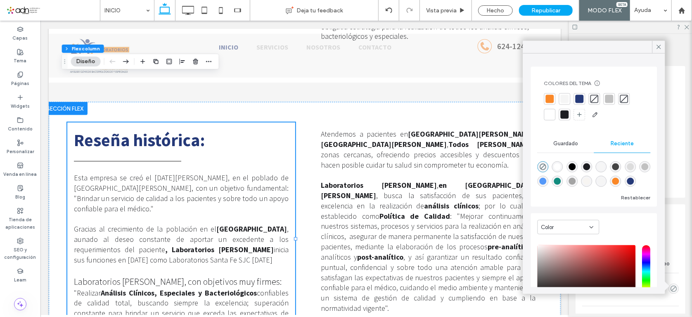
click at [567, 100] on div at bounding box center [565, 99] width 8 height 8
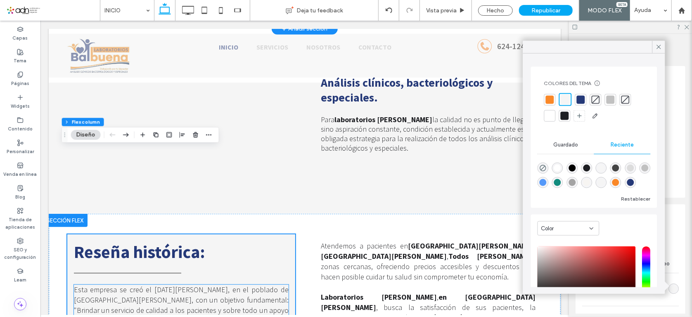
scroll to position [444, 0]
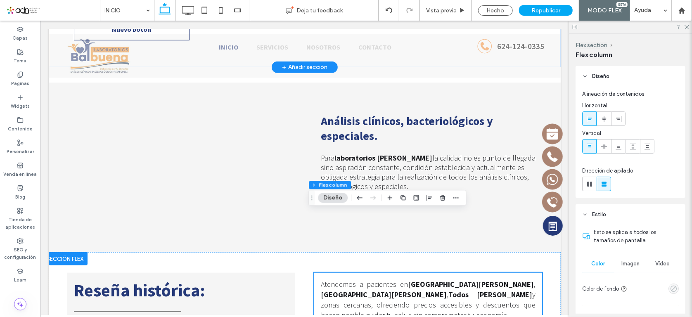
click at [670, 289] on icon "empty color" at bounding box center [673, 288] width 7 height 7
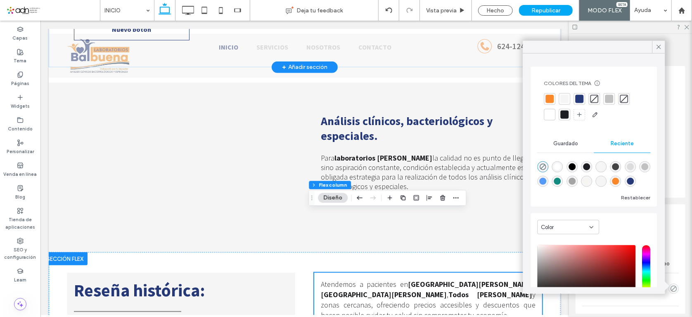
click at [565, 96] on div at bounding box center [565, 99] width 8 height 8
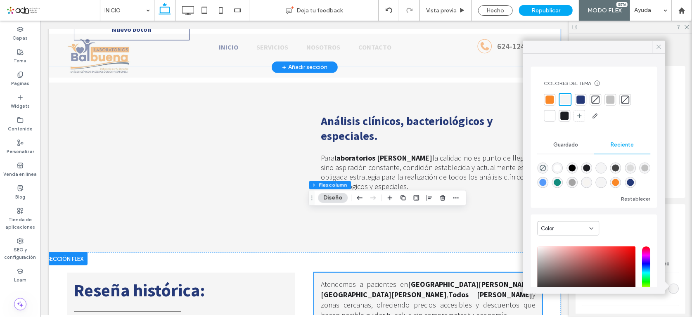
click at [659, 45] on icon at bounding box center [658, 46] width 7 height 7
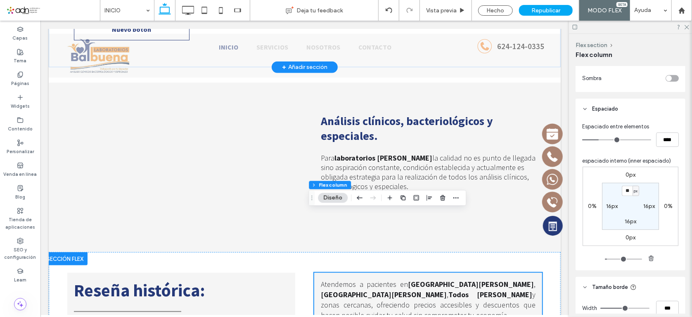
scroll to position [338, 0]
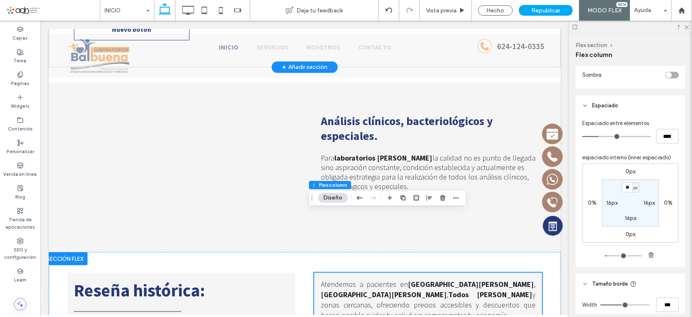
click at [634, 187] on span "px" at bounding box center [636, 188] width 4 height 8
drag, startPoint x: 632, startPoint y: 216, endPoint x: 640, endPoint y: 215, distance: 7.5
click at [632, 216] on span "%" at bounding box center [631, 214] width 5 height 8
type input "***"
click at [632, 217] on label "16px" at bounding box center [631, 218] width 12 height 7
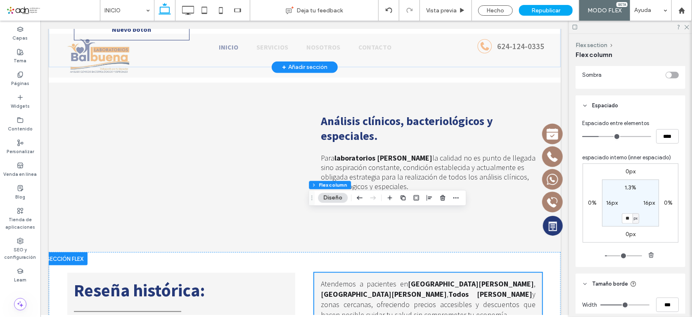
click at [634, 217] on span "px" at bounding box center [636, 218] width 4 height 8
drag, startPoint x: 630, startPoint y: 245, endPoint x: 621, endPoint y: 222, distance: 25.1
click at [630, 244] on span "%" at bounding box center [631, 245] width 5 height 8
type input "*"
type input "***"
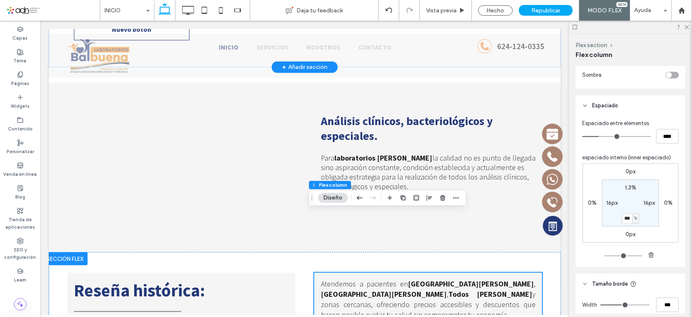
click at [614, 202] on label "16px" at bounding box center [612, 202] width 12 height 7
click at [615, 202] on span "px" at bounding box center [617, 203] width 4 height 8
click at [611, 228] on span "%" at bounding box center [612, 229] width 5 height 8
type input "*"
type input "***"
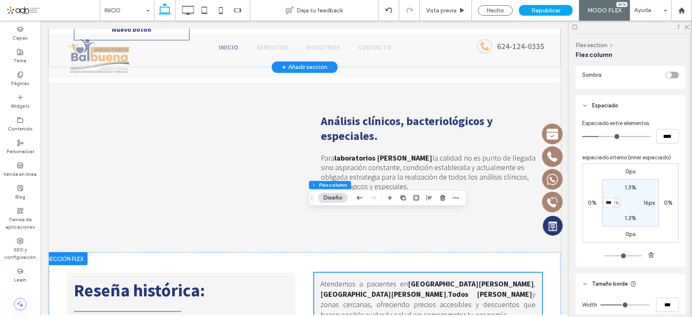
click at [652, 204] on label "16px" at bounding box center [649, 202] width 12 height 7
click at [653, 204] on span "px" at bounding box center [655, 203] width 4 height 8
click at [649, 229] on span "%" at bounding box center [649, 229] width 5 height 8
type input "*"
type input "***"
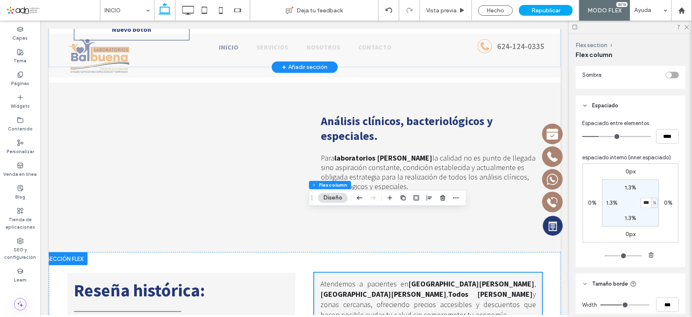
click at [633, 188] on label "1.3%" at bounding box center [631, 187] width 12 height 7
type input "*"
click at [628, 216] on label "1.3%" at bounding box center [631, 218] width 12 height 7
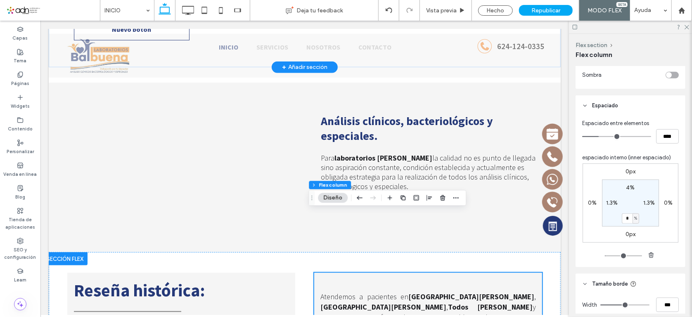
click at [606, 201] on label "1.3%" at bounding box center [612, 202] width 12 height 7
type input "*"
drag, startPoint x: 646, startPoint y: 202, endPoint x: 651, endPoint y: 212, distance: 10.9
click at [647, 202] on label "1.3%" at bounding box center [649, 202] width 12 height 7
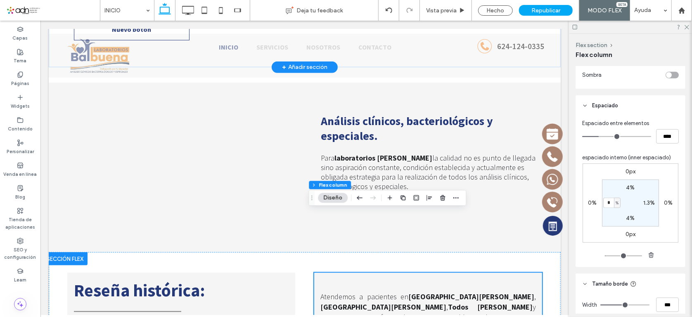
type input "*"
drag, startPoint x: 661, startPoint y: 228, endPoint x: 647, endPoint y: 231, distance: 14.5
click at [661, 228] on div "0px 0% 0px 0% 4% * % 4% 4%" at bounding box center [631, 203] width 96 height 79
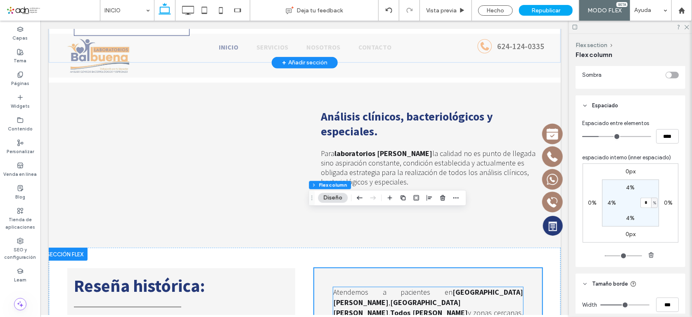
scroll to position [6, 0]
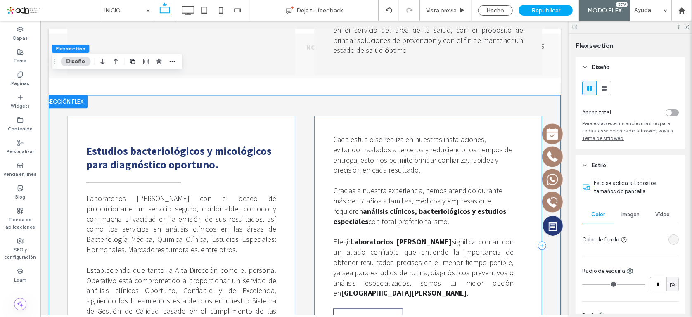
scroll to position [933, 0]
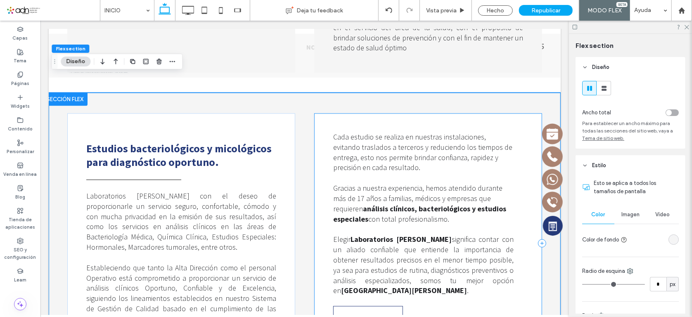
click at [337, 284] on div "Cada estudio se realiza en nuestras instalaciones, evitando traslados a tercero…" at bounding box center [428, 243] width 228 height 260
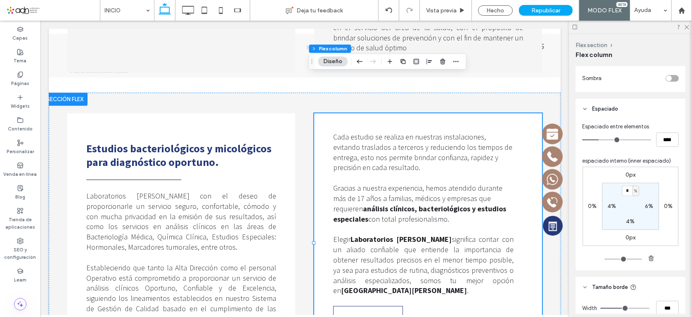
scroll to position [338, 0]
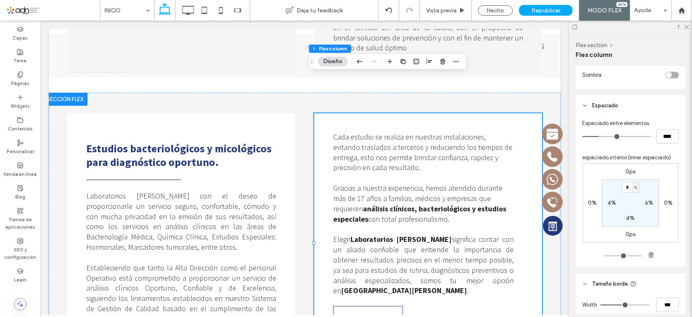
click at [649, 201] on label "6%" at bounding box center [649, 202] width 8 height 7
type input "*"
click at [664, 220] on div "0px 0% 0px 0% 4% * % 4% 4%" at bounding box center [631, 203] width 96 height 79
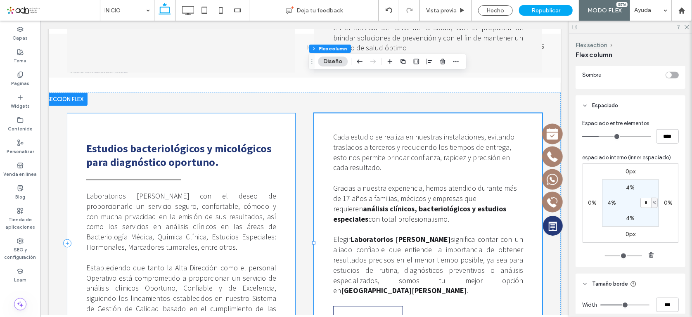
click at [275, 282] on div "Estudios bacteriológicos y micológicos para diagnóstico oportuno. Laboratorios …" at bounding box center [181, 243] width 228 height 260
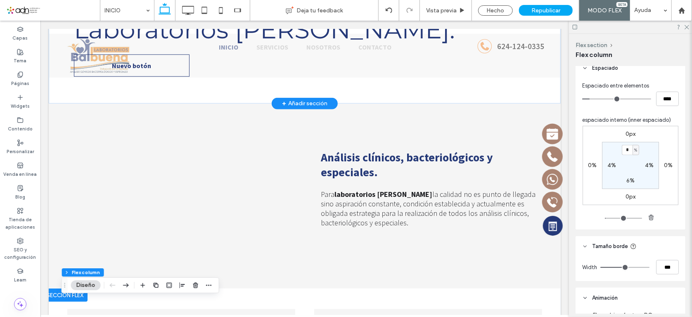
scroll to position [558, 0]
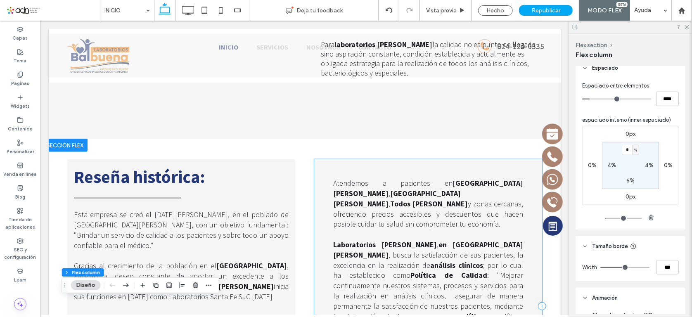
click at [351, 159] on div "Atendemos a pacientes en San José del Cabo , Cabo San Lucas , Todos Santos y zo…" at bounding box center [428, 306] width 228 height 294
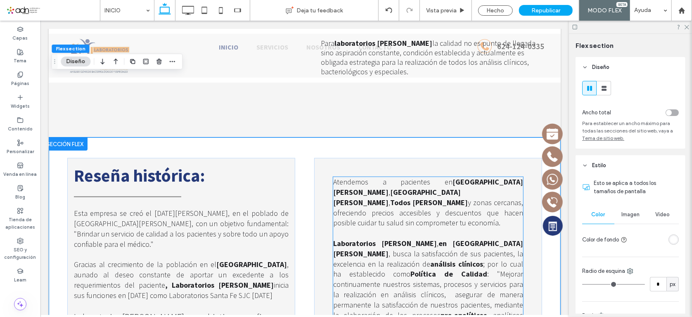
scroll to position [615, 0]
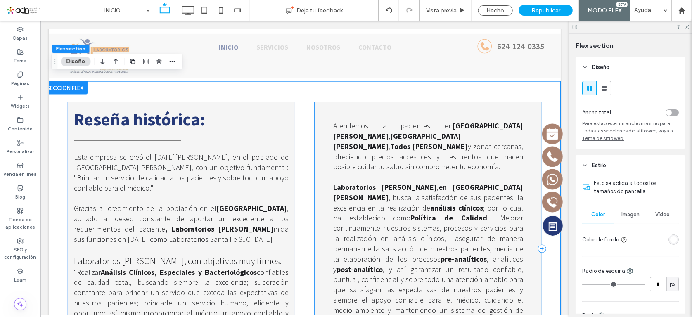
click at [318, 109] on div "Atendemos a pacientes en San José del Cabo , Cabo San Lucas , Todos Santos y zo…" at bounding box center [428, 249] width 228 height 294
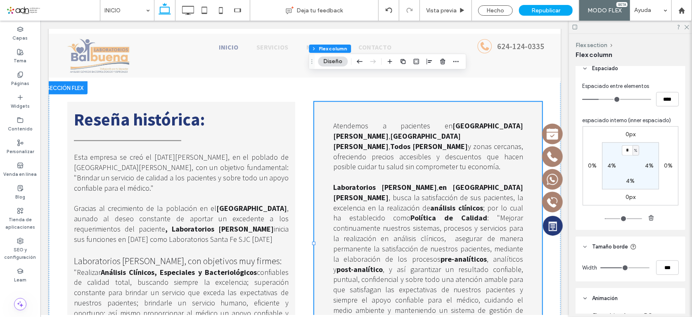
scroll to position [375, 0]
click at [628, 153] on input "*" at bounding box center [627, 150] width 11 height 10
type input "*"
drag, startPoint x: 626, startPoint y: 180, endPoint x: 647, endPoint y: 186, distance: 22.2
click at [628, 180] on label "4%" at bounding box center [630, 180] width 9 height 7
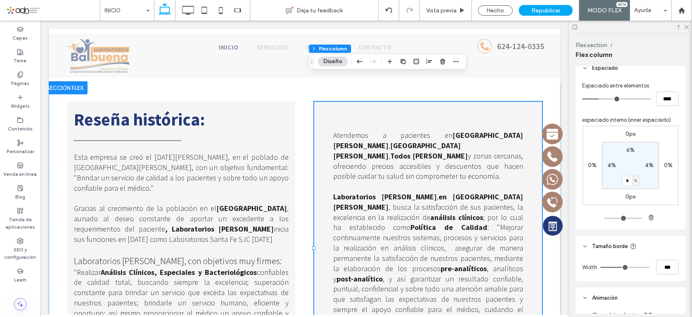
type input "*"
click at [651, 186] on section "6% 4% * % 4%" at bounding box center [630, 165] width 57 height 47
click at [256, 280] on div "Reseña histórica : Esta empresa se creó el 17 de agosto de 2007, en el poblado …" at bounding box center [181, 258] width 228 height 313
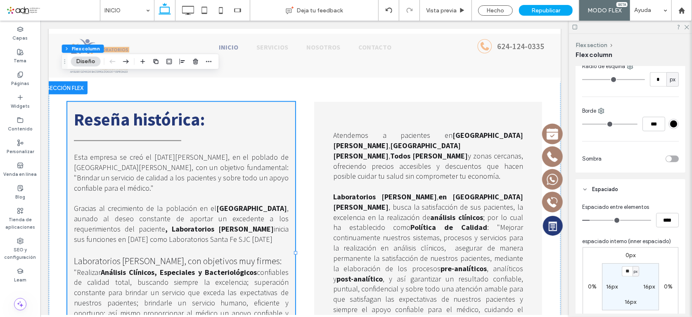
scroll to position [263, 0]
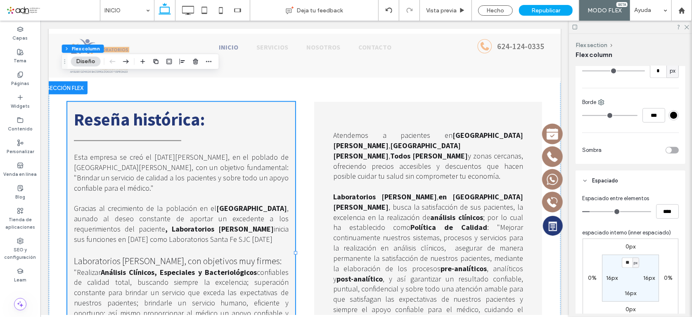
click at [638, 263] on div "** px" at bounding box center [630, 263] width 19 height 10
click at [635, 262] on span "px" at bounding box center [636, 263] width 4 height 8
click at [632, 220] on span "%" at bounding box center [631, 221] width 5 height 8
type input "***"
click at [634, 292] on label "16px" at bounding box center [631, 293] width 12 height 7
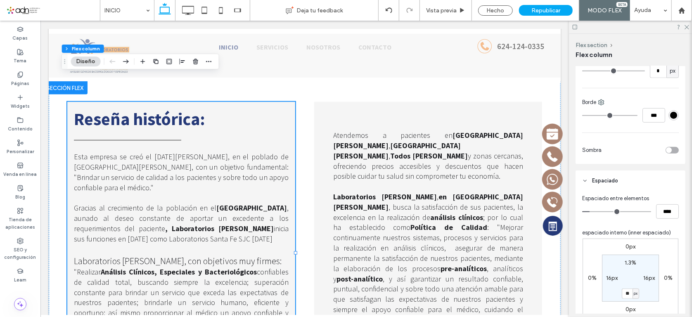
click at [634, 292] on span "px" at bounding box center [636, 293] width 4 height 8
click at [631, 251] on span "%" at bounding box center [631, 252] width 5 height 8
type input "*"
type input "***"
click at [610, 277] on label "16px" at bounding box center [612, 278] width 12 height 7
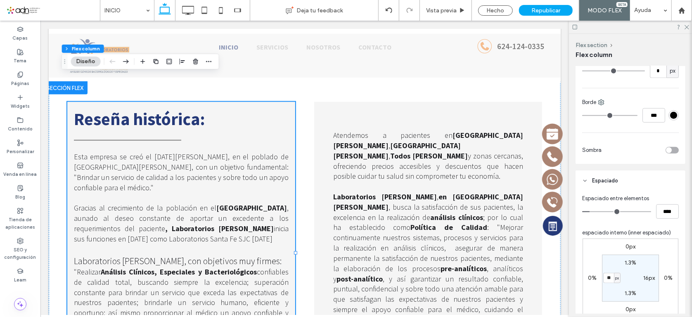
click at [610, 277] on input "**" at bounding box center [608, 278] width 11 height 10
click at [615, 277] on span "px" at bounding box center [617, 278] width 4 height 8
click at [614, 236] on span "%" at bounding box center [612, 236] width 5 height 8
type input "*"
type input "***"
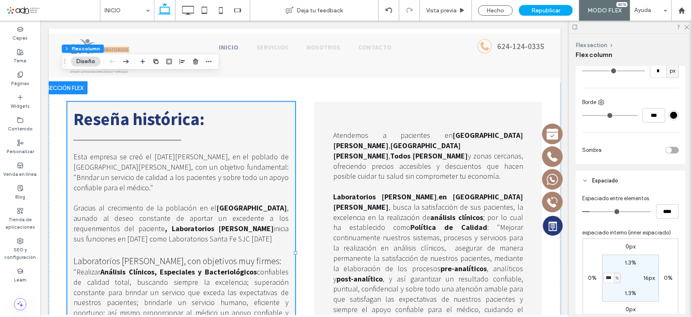
click at [647, 277] on label "16px" at bounding box center [649, 278] width 12 height 7
click at [653, 277] on span "px" at bounding box center [655, 278] width 4 height 8
click at [652, 277] on span "px" at bounding box center [652, 278] width 6 height 8
click at [653, 278] on span "px" at bounding box center [655, 278] width 4 height 8
click at [650, 237] on span "%" at bounding box center [649, 236] width 5 height 8
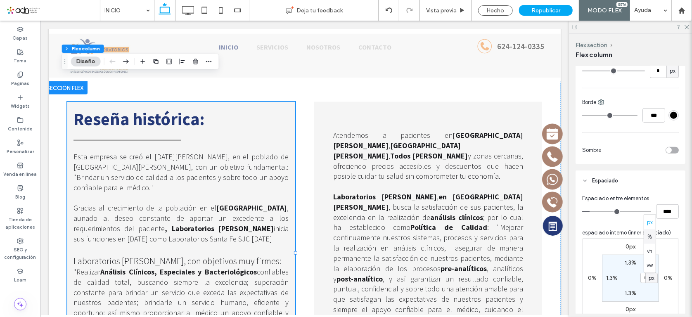
type input "*"
type input "***"
type input "*"
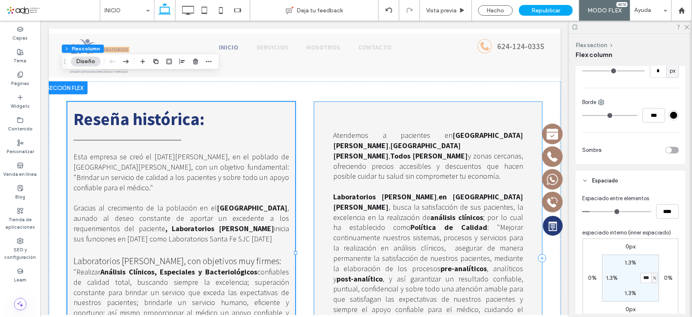
click at [318, 278] on div "Atendemos a pacientes en San José del Cabo , Cabo San Lucas , Todos Santos y zo…" at bounding box center [428, 258] width 228 height 313
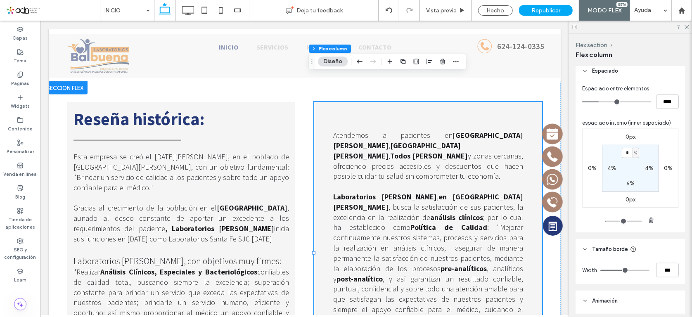
scroll to position [375, 0]
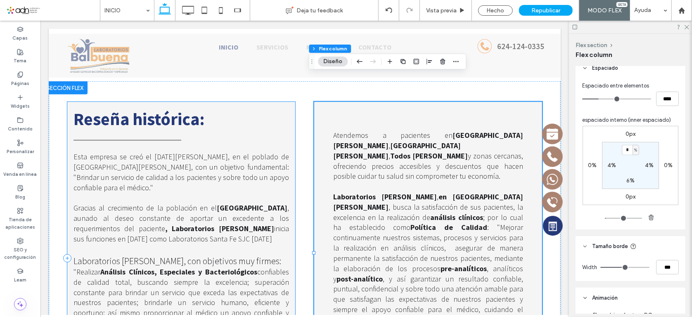
click at [159, 284] on div "Reseña histórica : Esta empresa se creó el 17 de agosto de 2007, en el poblado …" at bounding box center [181, 258] width 228 height 313
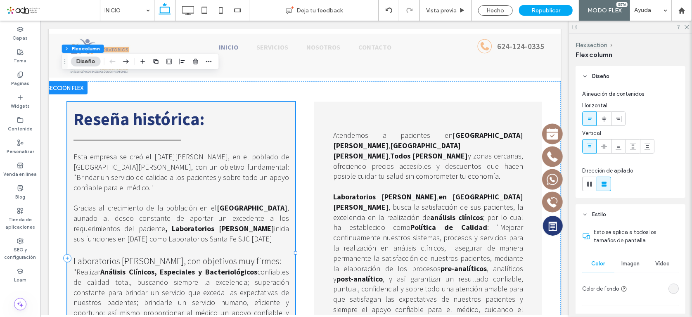
click at [160, 284] on div "Reseña histórica : Esta empresa se creó el 17 de agosto de 2007, en el poblado …" at bounding box center [181, 258] width 228 height 313
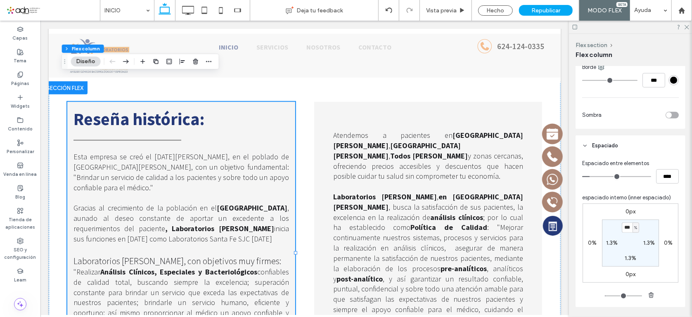
scroll to position [338, 0]
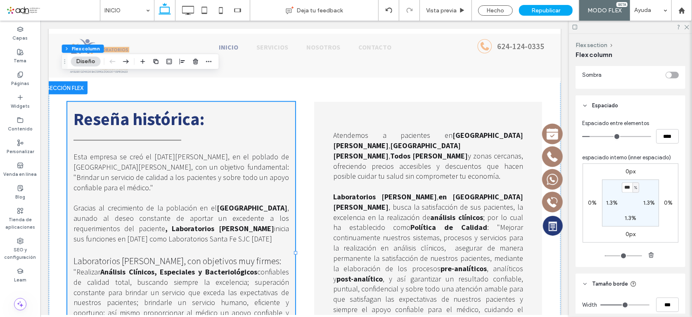
click at [610, 203] on label "1.3%" at bounding box center [612, 202] width 12 height 7
type input "*"
click at [651, 202] on label "1.3%" at bounding box center [649, 202] width 12 height 7
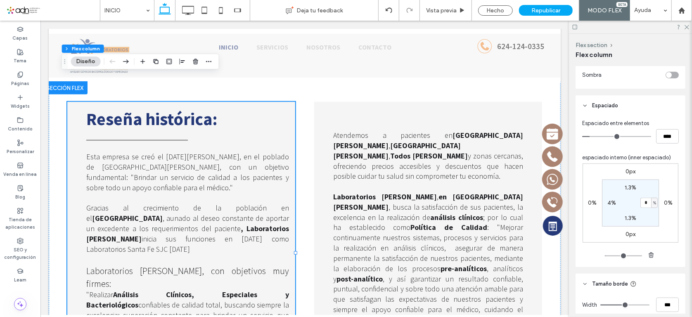
click at [629, 185] on label "1.3%" at bounding box center [631, 187] width 12 height 7
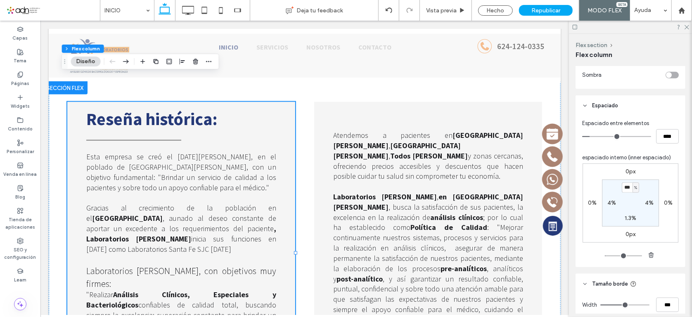
type input "*"
click at [625, 220] on label "1.3%" at bounding box center [631, 218] width 12 height 7
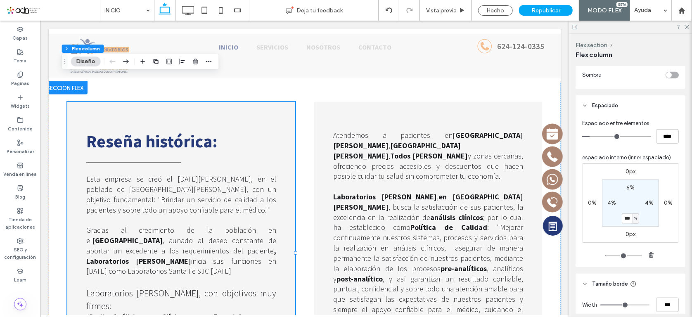
type input "*"
click at [680, 230] on div "Espaciado entre elementos **** espaciado interno (inner espaciado) 0px 0% 0px 0…" at bounding box center [631, 191] width 110 height 151
click at [57, 261] on div "Reseña histórica : Esta empresa se creó el 17 de agosto de 2007, en el poblado …" at bounding box center [304, 258] width 495 height 354
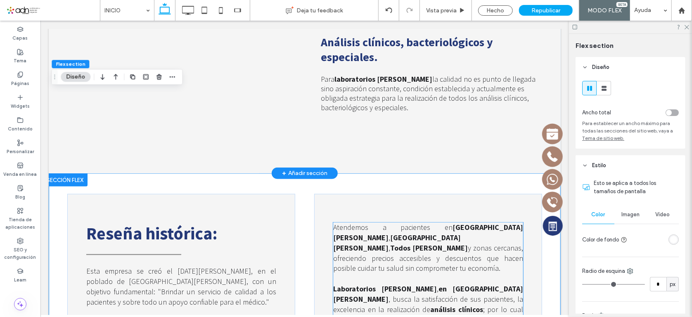
scroll to position [540, 0]
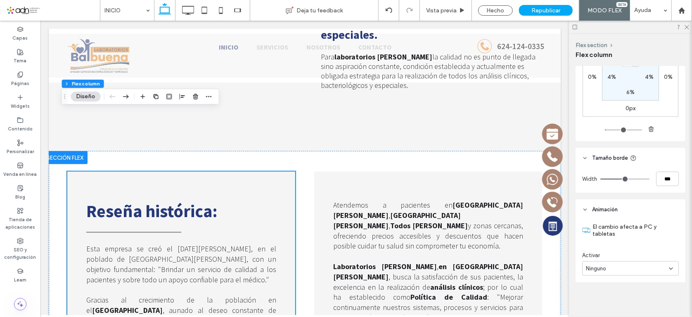
scroll to position [465, 0]
click at [602, 265] on span "Ninguno" at bounding box center [596, 267] width 20 height 8
click at [603, 238] on span "Entrada" at bounding box center [596, 238] width 20 height 8
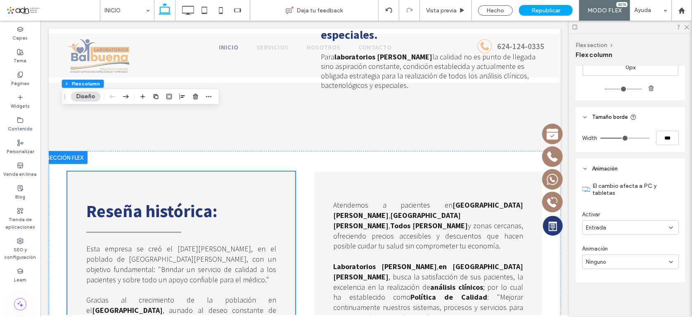
scroll to position [506, 0]
click at [594, 259] on span "Ninguno" at bounding box center [596, 261] width 20 height 8
click at [614, 214] on span "Entrada con rebote" at bounding box center [610, 217] width 48 height 8
click at [603, 297] on span "En su lugar" at bounding box center [599, 295] width 26 height 8
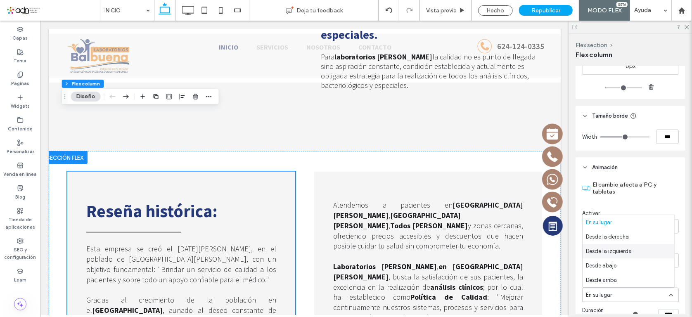
click at [628, 249] on span "Desde la izquierda" at bounding box center [609, 251] width 46 height 8
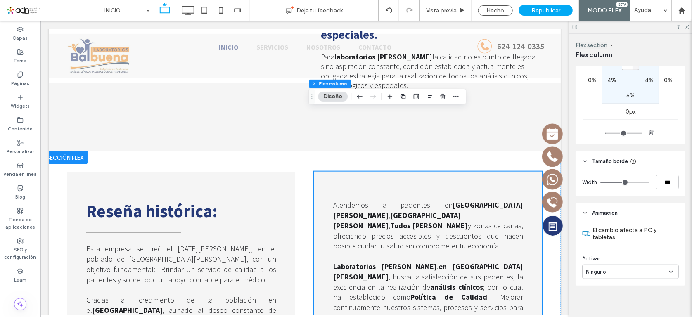
scroll to position [465, 0]
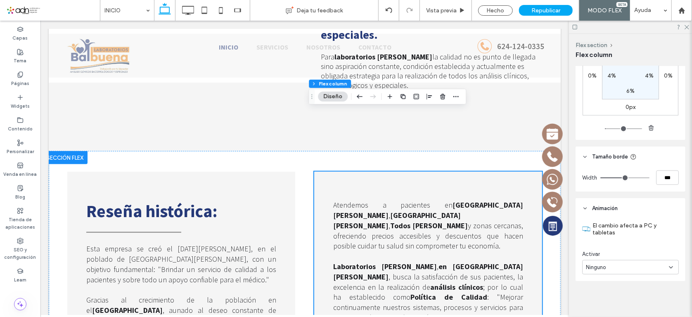
click at [601, 267] on span "Ninguno" at bounding box center [596, 267] width 20 height 8
click at [597, 238] on span "Entrada" at bounding box center [596, 238] width 20 height 8
click at [604, 301] on span "Ninguno" at bounding box center [596, 302] width 20 height 8
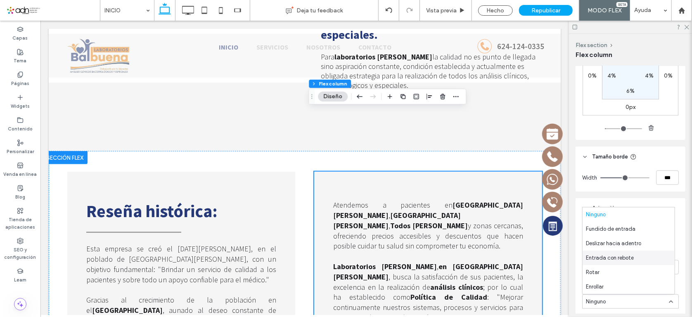
click at [608, 256] on span "Entrada con rebote" at bounding box center [610, 258] width 48 height 8
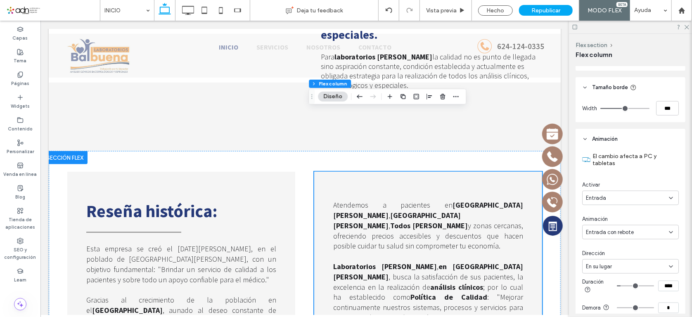
scroll to position [540, 0]
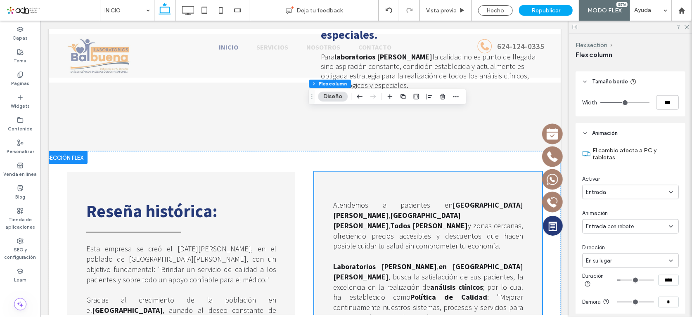
click at [603, 262] on span "En su lugar" at bounding box center [599, 261] width 26 height 8
click at [609, 216] on span "Desde la izquierda" at bounding box center [609, 217] width 46 height 8
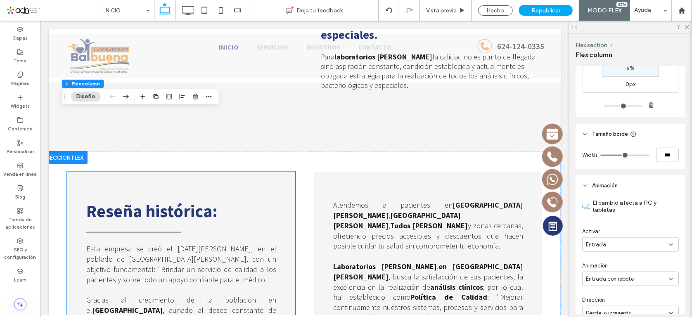
scroll to position [600, 0]
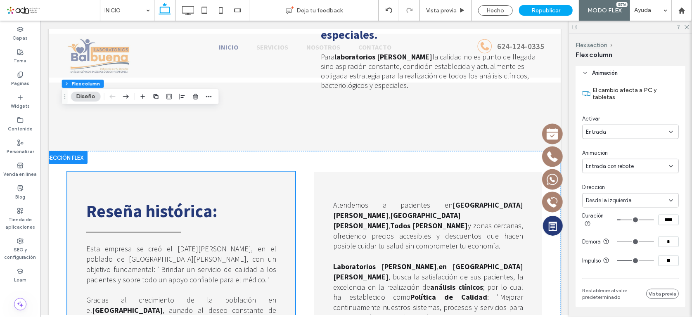
click at [616, 202] on span "Desde la izquierda" at bounding box center [609, 201] width 46 height 8
click at [616, 228] on span "Desde la derecha" at bounding box center [607, 229] width 43 height 8
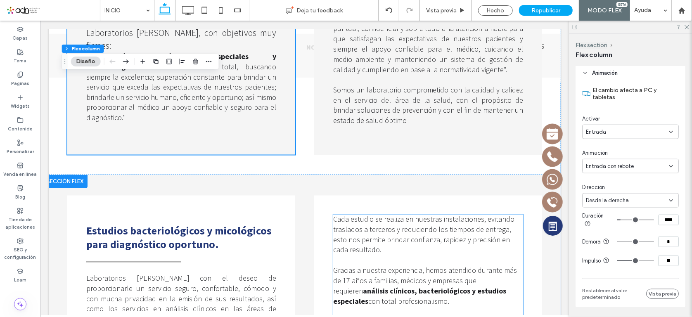
scroll to position [878, 0]
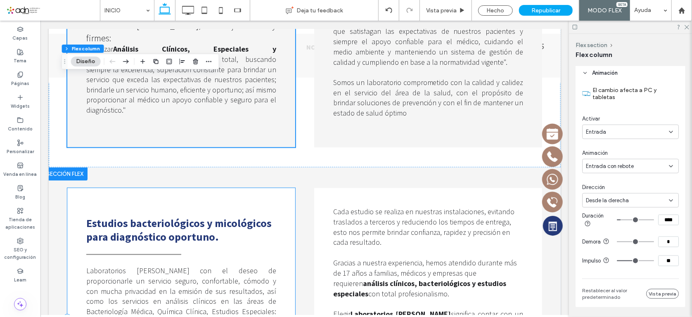
click at [252, 188] on div "Estudios bacteriológicos y micológicos para diagnóstico oportuno. Laboratorios …" at bounding box center [181, 318] width 228 height 260
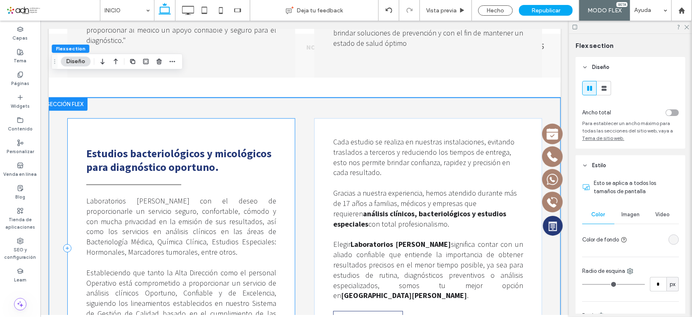
scroll to position [0, 0]
click at [251, 119] on div "Estudios bacteriológicos y micológicos para diagnóstico oportuno. Laboratorios …" at bounding box center [181, 249] width 228 height 260
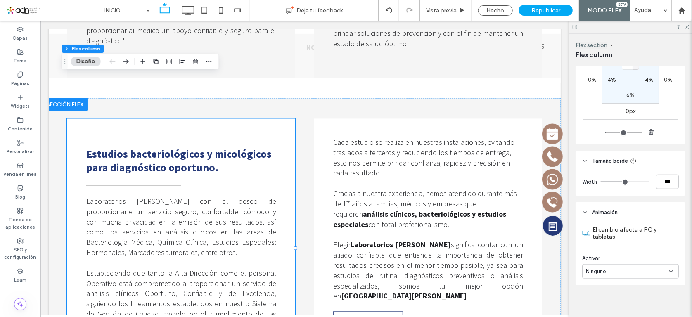
scroll to position [465, 0]
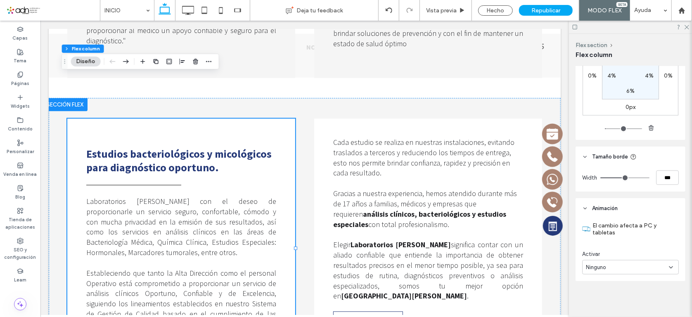
click at [606, 272] on div "Ninguno" at bounding box center [630, 267] width 97 height 14
click at [608, 239] on div "Entrada" at bounding box center [629, 238] width 92 height 14
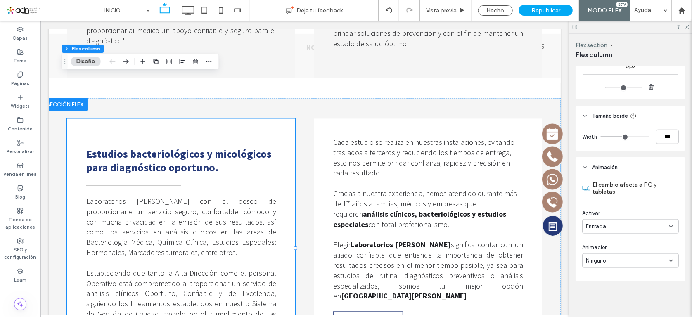
click at [604, 260] on span "Ninguno" at bounding box center [596, 261] width 20 height 8
click at [625, 216] on span "Entrada con rebote" at bounding box center [610, 217] width 48 height 8
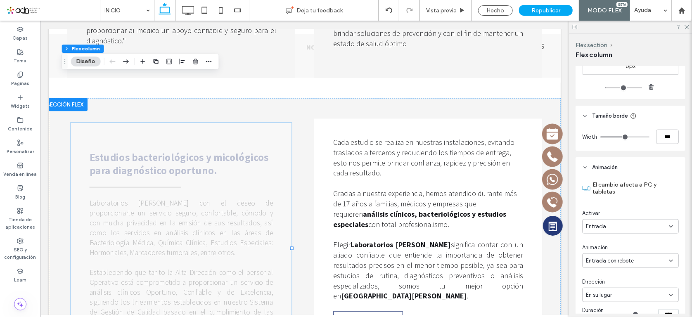
scroll to position [0, 0]
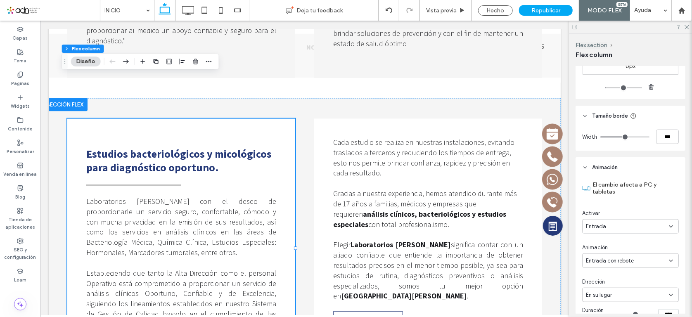
drag, startPoint x: 609, startPoint y: 300, endPoint x: 609, endPoint y: 296, distance: 4.5
click at [609, 296] on div "En su lugar" at bounding box center [630, 295] width 97 height 14
click at [609, 296] on span "En su lugar" at bounding box center [599, 295] width 26 height 8
click at [609, 295] on span "En su lugar" at bounding box center [599, 295] width 26 height 8
click at [628, 239] on span "Desde la derecha" at bounding box center [607, 237] width 43 height 8
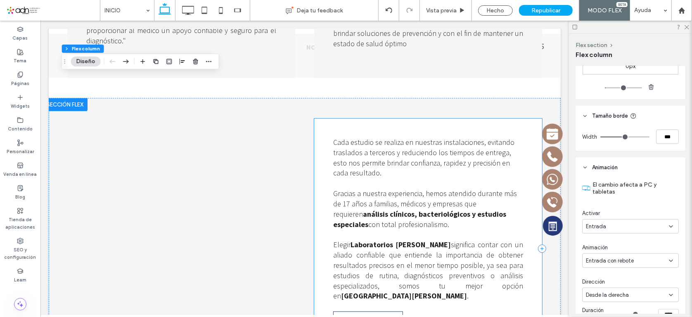
click at [454, 289] on div "Cada estudio se realiza en nuestras instalaciones, evitando traslados a tercero…" at bounding box center [428, 249] width 228 height 260
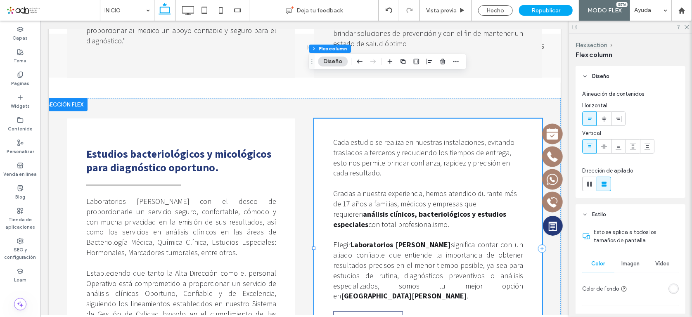
click at [455, 288] on div "Cada estudio se realiza en nuestras instalaciones, evitando traslados a tercero…" at bounding box center [428, 249] width 228 height 260
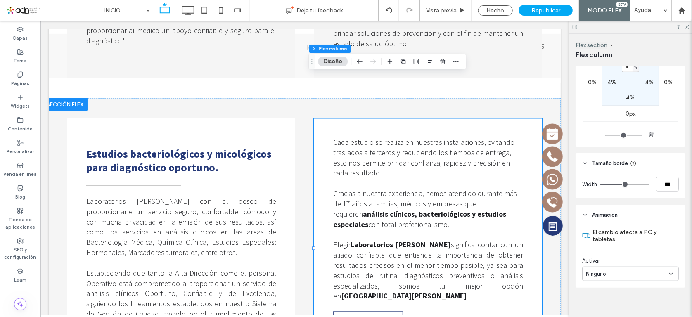
scroll to position [465, 0]
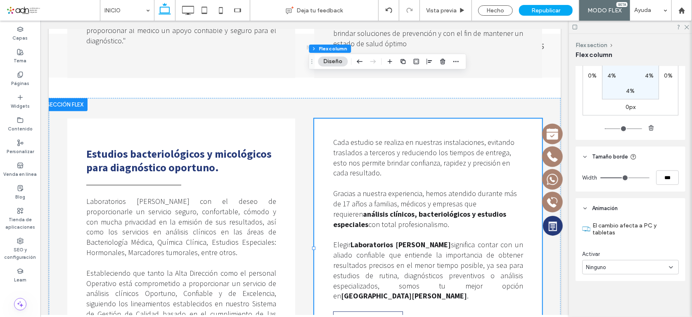
click at [601, 269] on span "Ninguno" at bounding box center [596, 267] width 20 height 8
click at [604, 238] on span "Entrada" at bounding box center [596, 238] width 20 height 8
click at [610, 301] on div "Ninguno" at bounding box center [627, 302] width 83 height 8
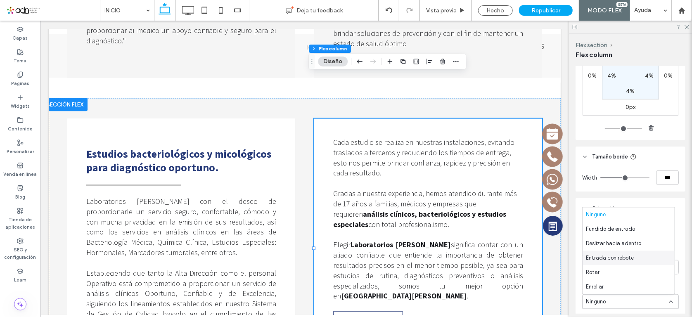
click at [613, 255] on span "Entrada con rebote" at bounding box center [610, 258] width 48 height 8
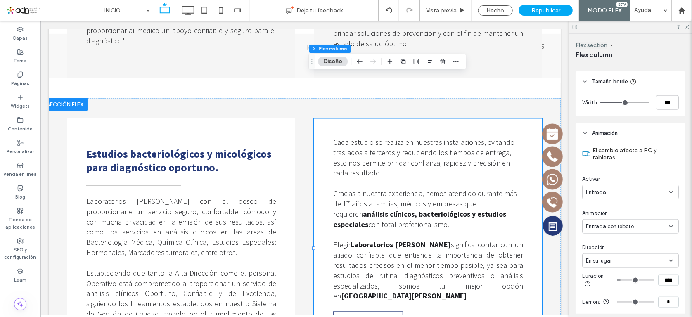
click at [600, 257] on span "En su lugar" at bounding box center [599, 261] width 26 height 8
click at [609, 217] on span "Desde la izquierda" at bounding box center [609, 217] width 46 height 8
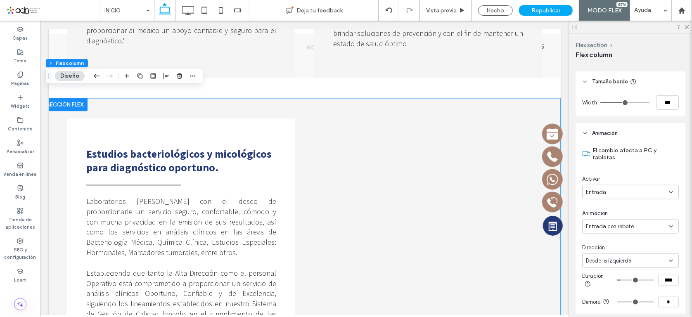
scroll to position [840, 0]
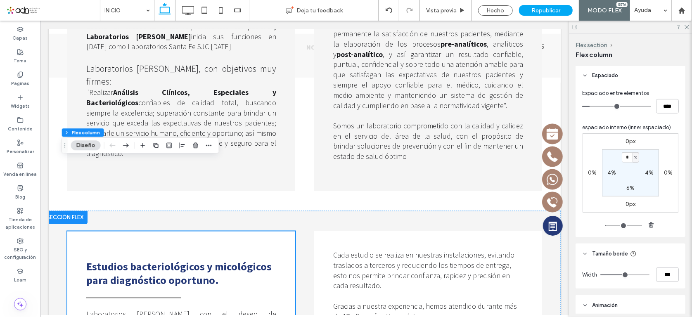
scroll to position [375, 0]
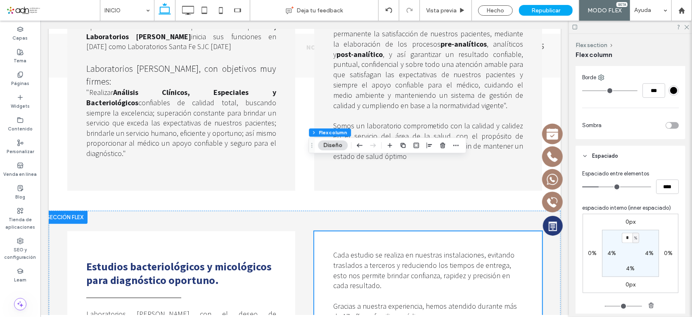
scroll to position [300, 0]
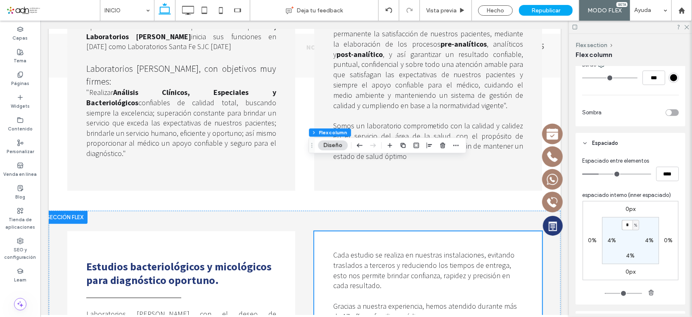
click at [626, 227] on input "*" at bounding box center [627, 225] width 11 height 10
type input "*"
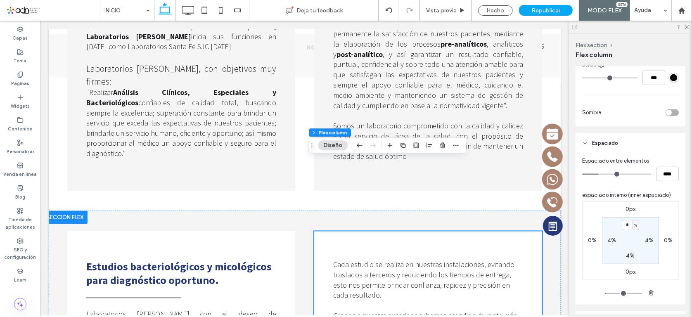
click at [628, 257] on label "4%" at bounding box center [630, 255] width 9 height 7
type input "*"
click at [652, 262] on section "6% 4% * % 4%" at bounding box center [630, 240] width 57 height 47
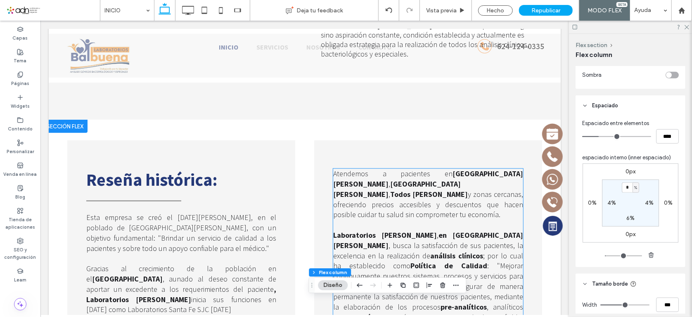
scroll to position [502, 0]
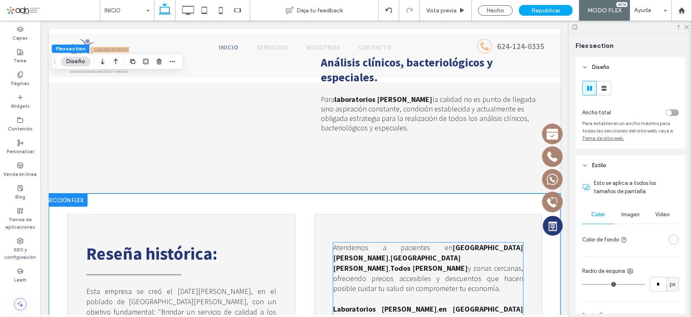
scroll to position [615, 0]
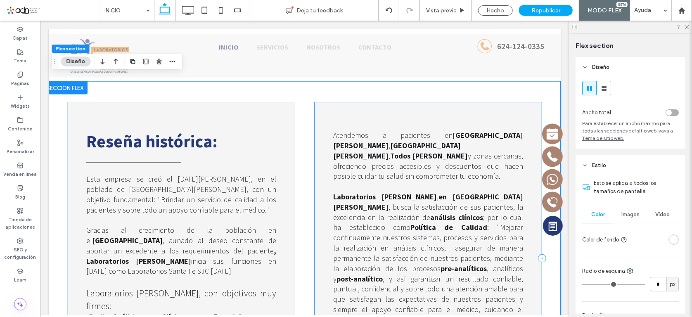
click at [316, 158] on div "Atendemos a pacientes en San José del Cabo , Cabo San Lucas , Todos Santos y zo…" at bounding box center [428, 258] width 228 height 313
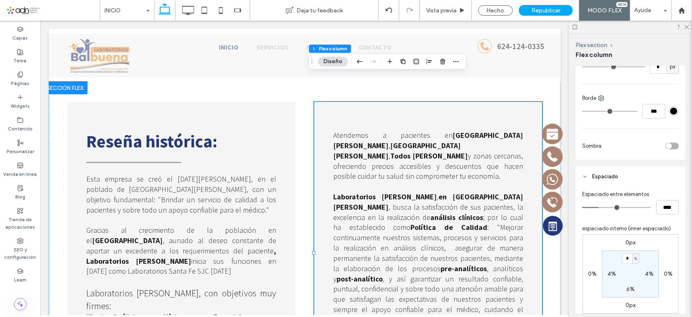
scroll to position [338, 0]
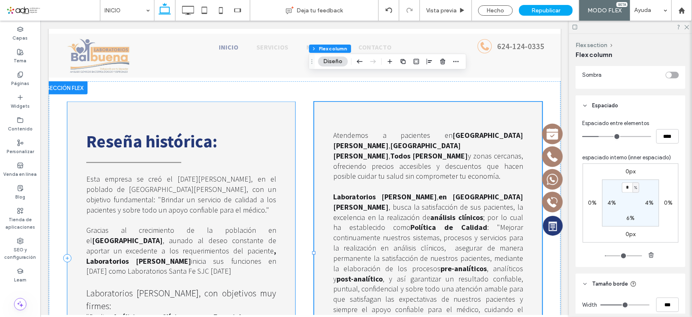
click at [231, 102] on div "Reseña histórica : Esta empresa se creó el 17 de agosto de 2007, en el poblado …" at bounding box center [181, 258] width 228 height 313
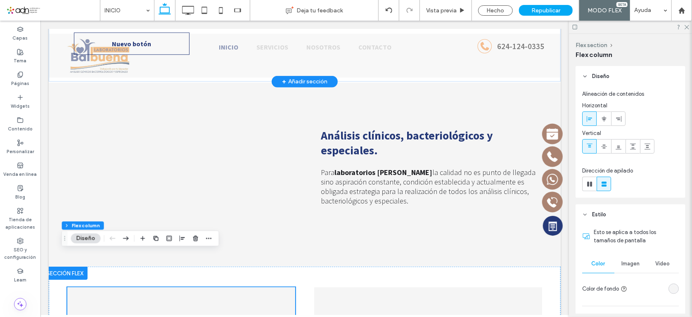
scroll to position [352, 0]
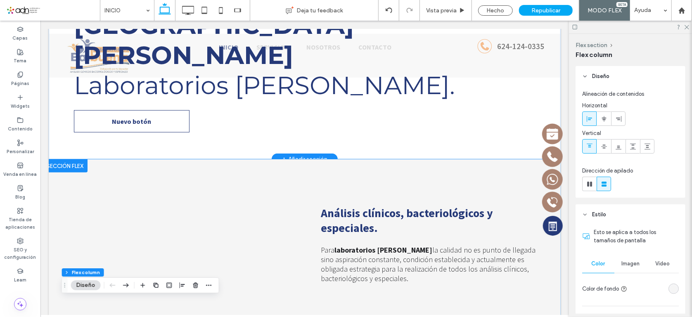
click at [57, 175] on div "Análisis clínicos, bacteriológicos y especiales. Para laboratorios Balbuena la …" at bounding box center [304, 251] width 495 height 185
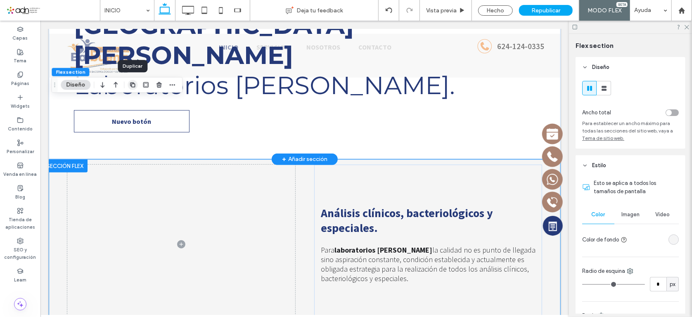
click at [133, 85] on icon "button" at bounding box center [132, 85] width 7 height 7
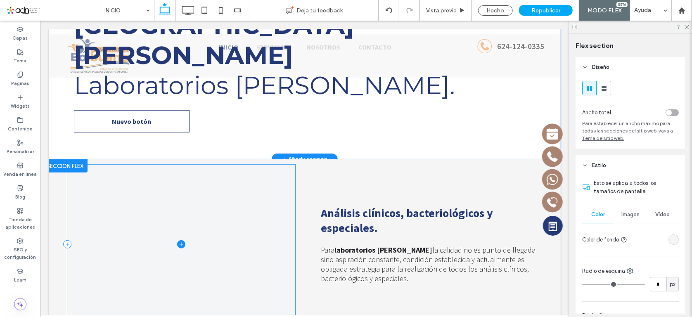
scroll to position [505, 0]
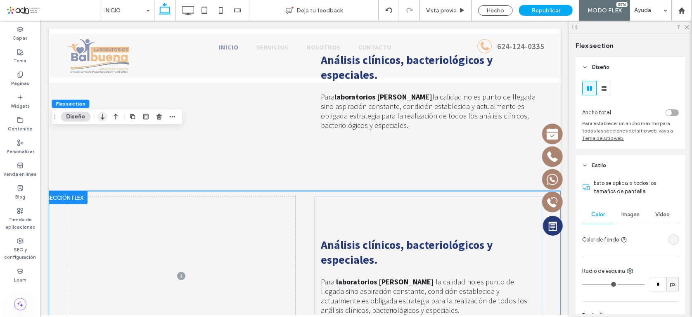
click at [102, 115] on use "button" at bounding box center [103, 117] width 4 height 6
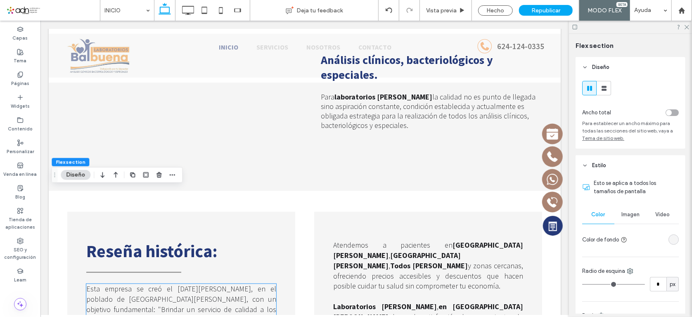
scroll to position [903, 0]
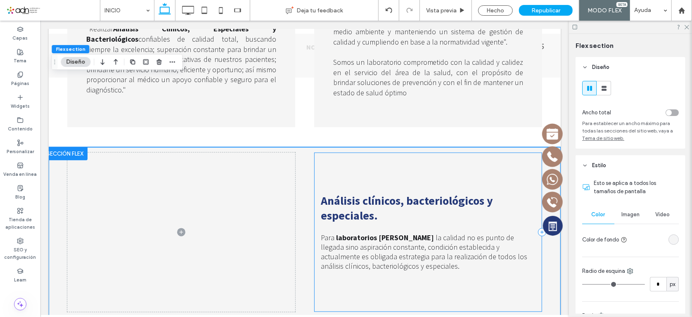
click at [339, 233] on div "Análisis clínicos, bacteriológicos y especiales. Para laboratorios Balbuena la …" at bounding box center [428, 231] width 228 height 159
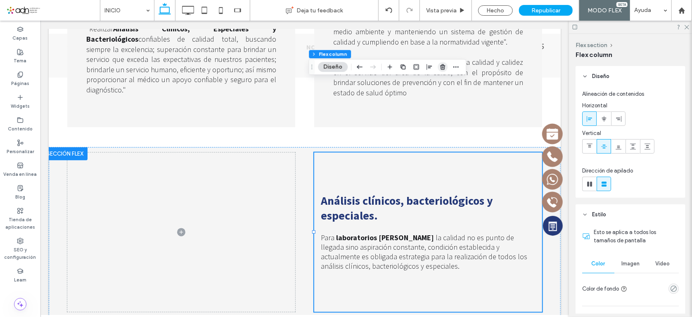
click at [444, 68] on icon "button" at bounding box center [442, 67] width 7 height 7
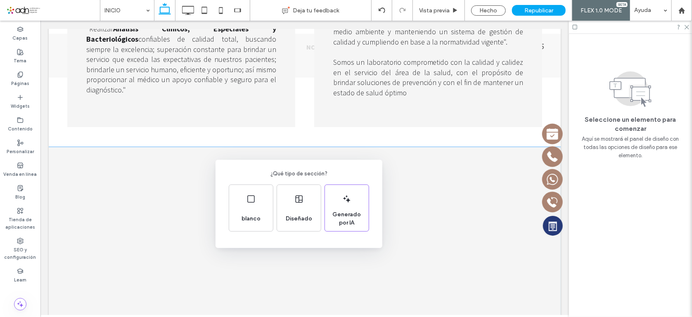
click at [472, 180] on div "¿Qué tipo de sección? blanco Diseñado Generado por IA" at bounding box center [346, 179] width 692 height 358
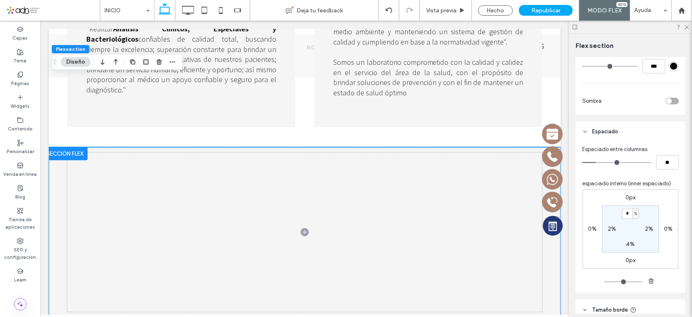
scroll to position [300, 0]
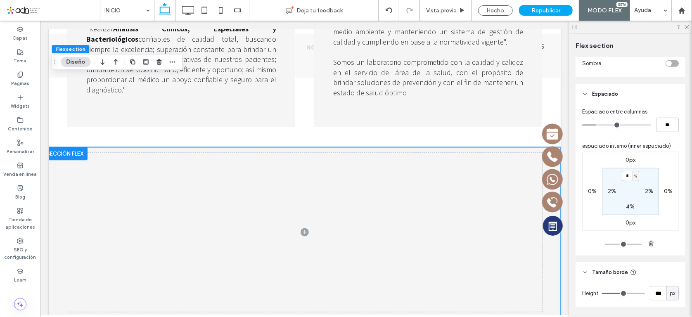
click at [628, 206] on label "4%" at bounding box center [630, 206] width 9 height 7
type input "*"
click at [628, 175] on label "1%" at bounding box center [630, 176] width 7 height 7
type input "*"
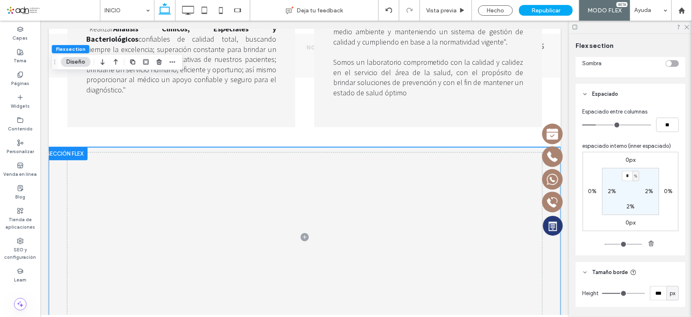
type input "*"
click at [657, 167] on div "0px 0% 0px 0% * % 2% 2% 2%" at bounding box center [631, 191] width 96 height 79
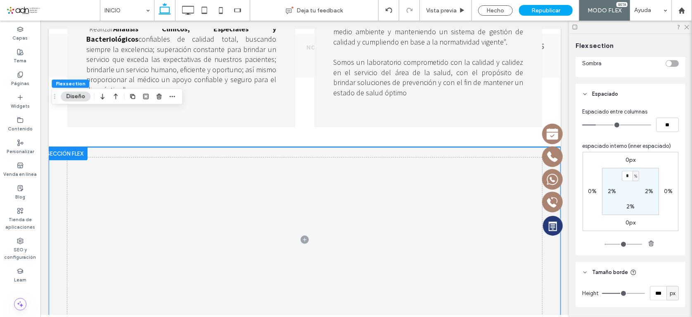
scroll to position [866, 0]
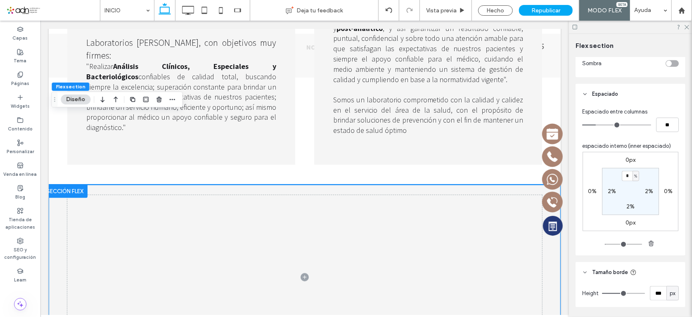
click at [57, 223] on div at bounding box center [304, 277] width 495 height 185
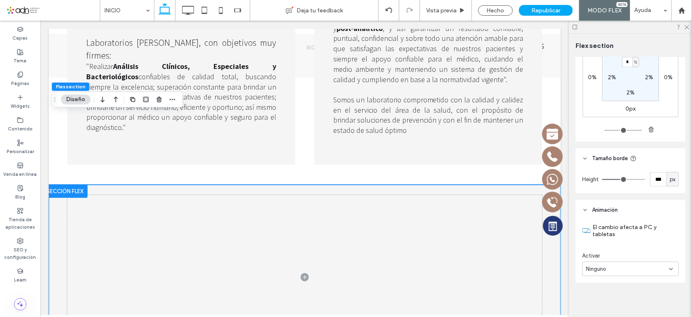
scroll to position [417, 0]
click at [609, 268] on div "Ninguno" at bounding box center [627, 267] width 83 height 8
click at [605, 237] on div "Entrada" at bounding box center [629, 238] width 92 height 14
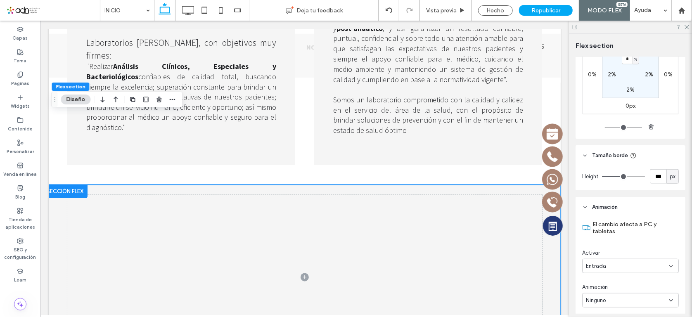
click at [603, 264] on span "Entrada" at bounding box center [596, 266] width 20 height 8
click at [603, 227] on span "Ninguno" at bounding box center [596, 224] width 20 height 8
click at [57, 282] on div at bounding box center [304, 277] width 495 height 185
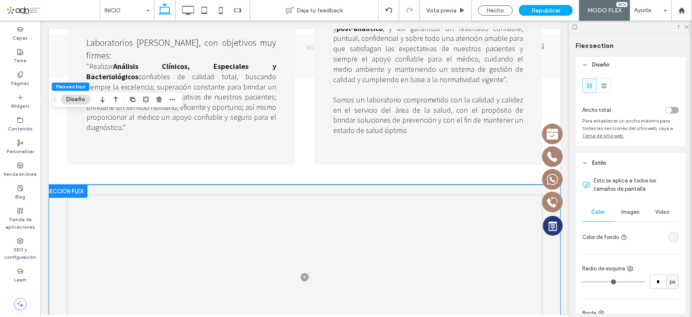
scroll to position [0, 0]
click at [638, 220] on div "Imagen" at bounding box center [630, 215] width 32 height 18
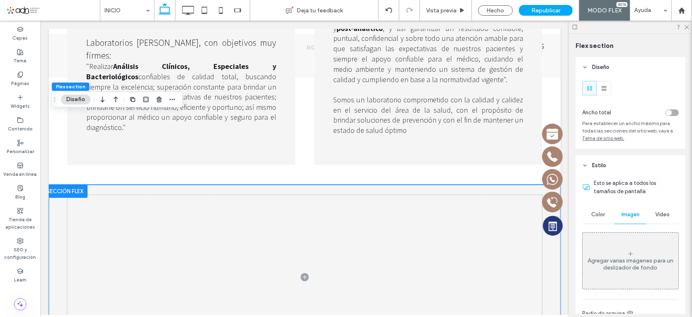
click at [621, 257] on div "Agregar varias imágenes para un deslizador de fondo" at bounding box center [631, 261] width 96 height 55
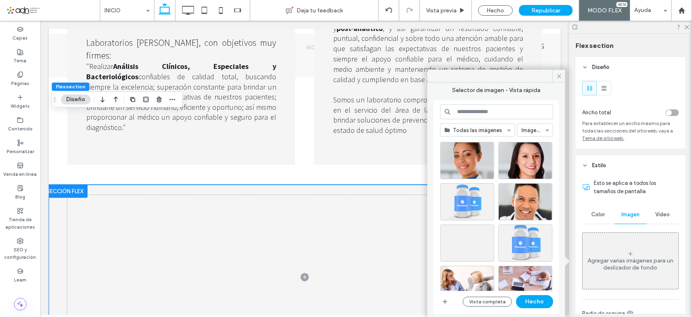
scroll to position [357, 0]
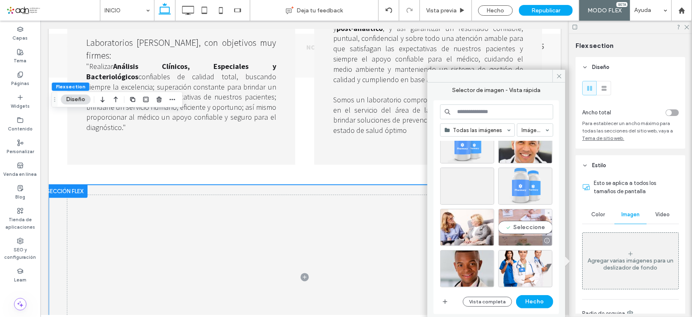
click at [524, 227] on div "Seleccione" at bounding box center [525, 227] width 54 height 37
click at [538, 301] on button "Hecho" at bounding box center [534, 301] width 37 height 13
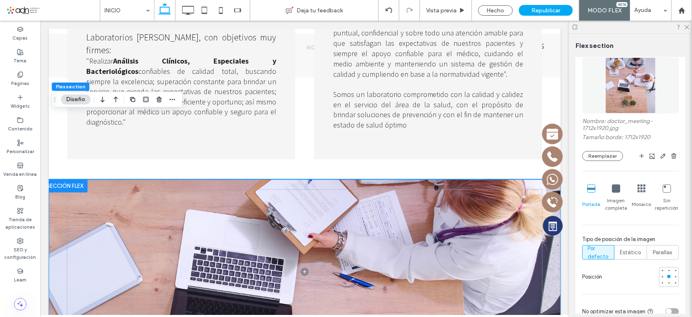
scroll to position [225, 0]
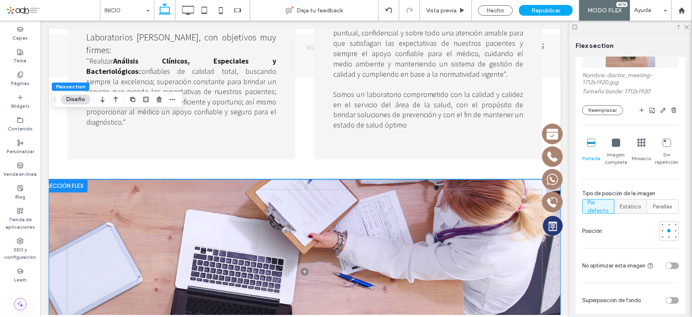
click at [630, 203] on span "Estático" at bounding box center [630, 207] width 21 height 8
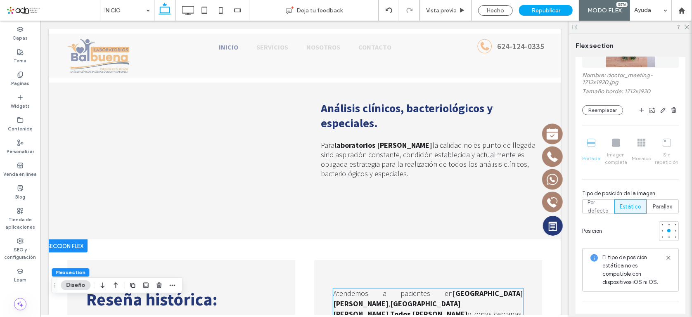
scroll to position [5, 0]
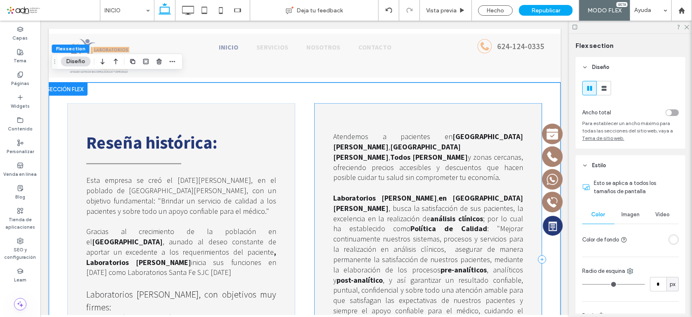
scroll to position [609, 0]
click at [298, 242] on div "Reseña histórica : Esta empresa se creó el [DATE][PERSON_NAME], en el poblado d…" at bounding box center [304, 258] width 495 height 354
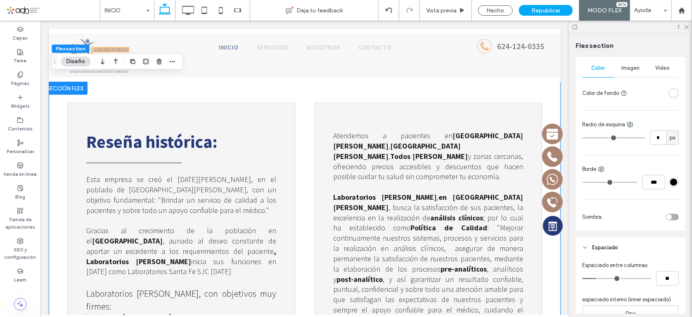
scroll to position [150, 0]
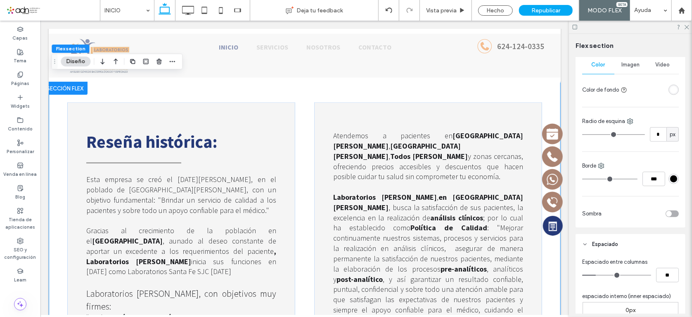
click at [635, 64] on span "Imagen" at bounding box center [630, 65] width 18 height 7
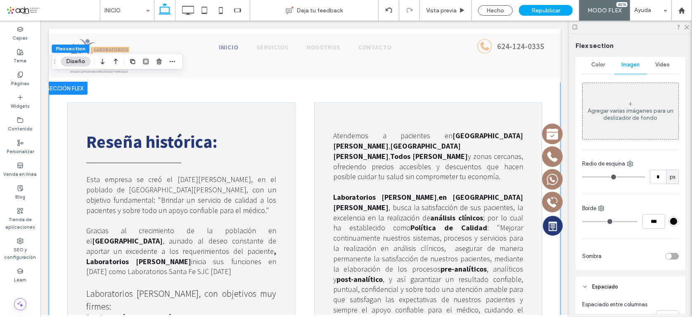
click at [626, 113] on div "Agregar varias imágenes para un deslizador de fondo" at bounding box center [631, 114] width 96 height 14
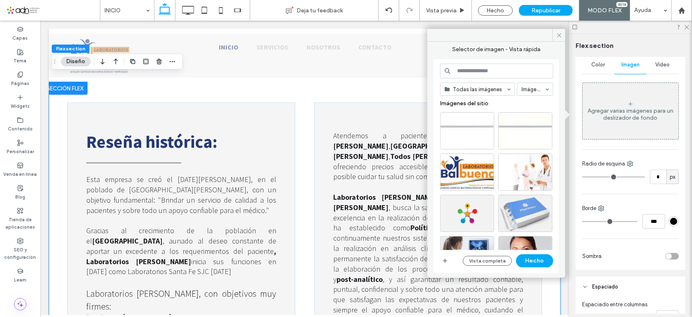
click at [465, 71] on input at bounding box center [496, 71] width 113 height 15
click at [447, 263] on icon "button" at bounding box center [445, 261] width 7 height 7
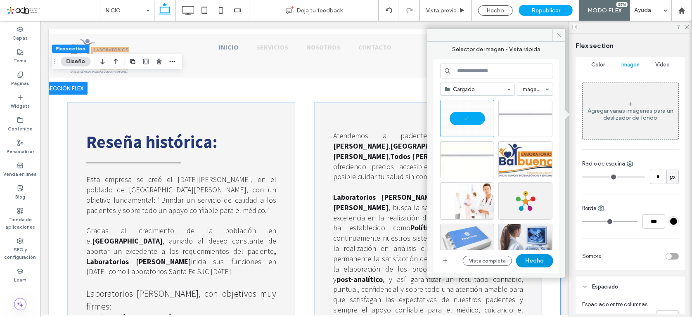
click at [537, 258] on button "Hecho" at bounding box center [534, 260] width 37 height 13
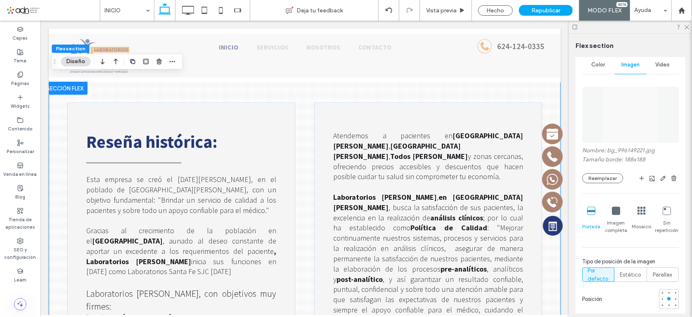
click at [639, 212] on icon at bounding box center [642, 211] width 8 height 8
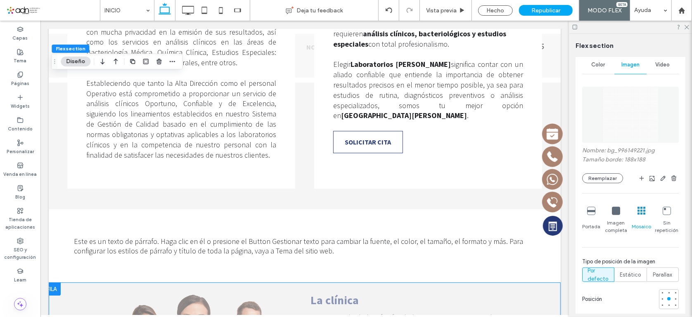
scroll to position [1398, 0]
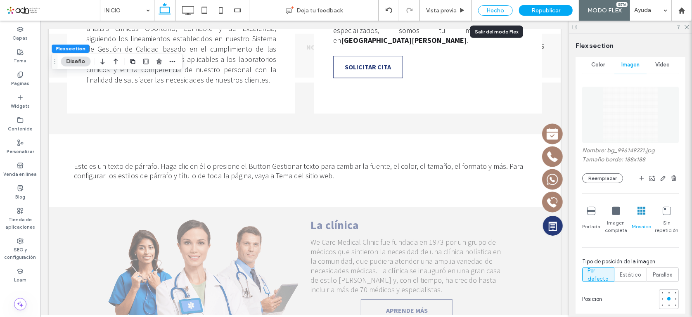
drag, startPoint x: 498, startPoint y: 8, endPoint x: 355, endPoint y: 227, distance: 261.1
click at [498, 8] on div "Hecho" at bounding box center [495, 10] width 35 height 10
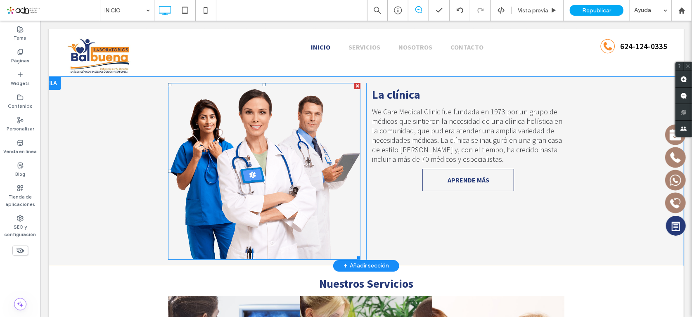
scroll to position [1418, 0]
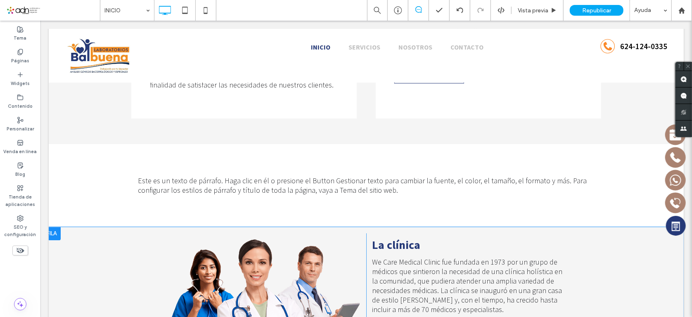
click at [49, 227] on div at bounding box center [51, 233] width 18 height 13
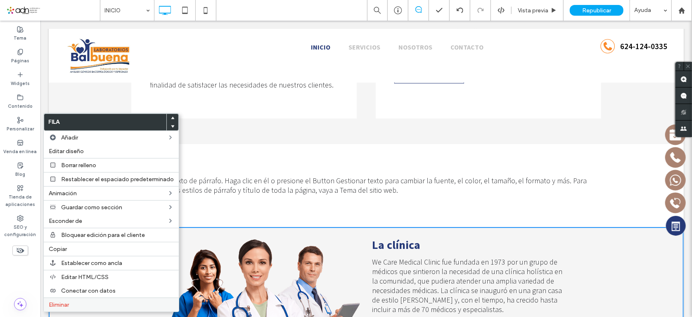
click at [89, 304] on label "Eliminar" at bounding box center [111, 304] width 125 height 7
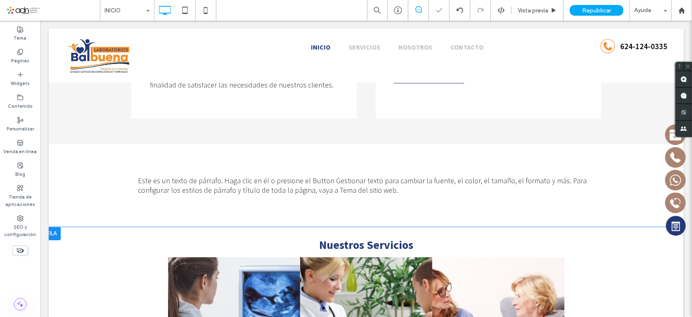
click at [51, 227] on div at bounding box center [51, 233] width 18 height 13
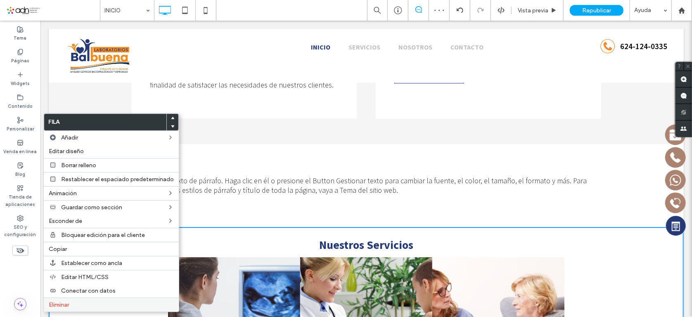
click at [113, 303] on label "Eliminar" at bounding box center [111, 304] width 125 height 7
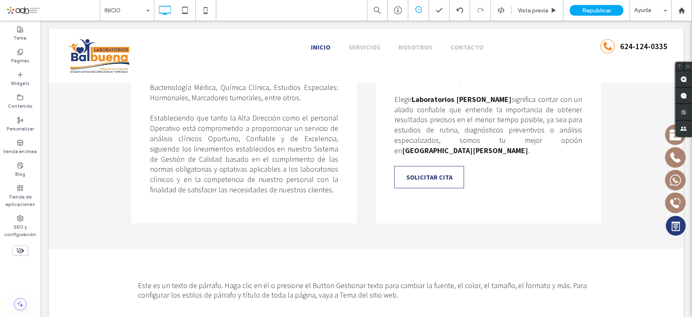
scroll to position [1342, 0]
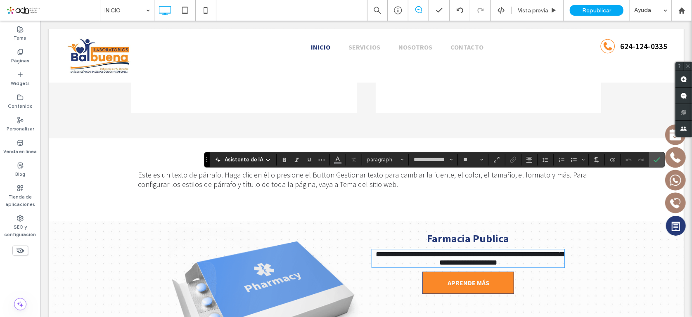
type input "**********"
type input "**"
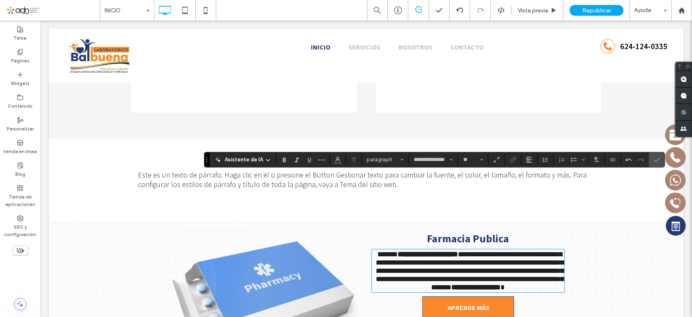
scroll to position [0, 0]
click at [658, 158] on icon "Confirmar" at bounding box center [657, 159] width 7 height 7
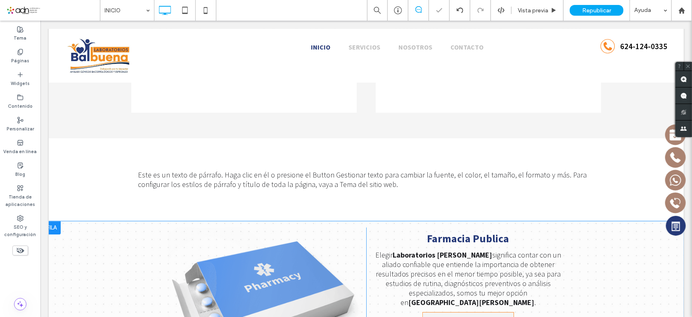
click at [465, 312] on span "APRENDE MÁS" at bounding box center [468, 322] width 42 height 21
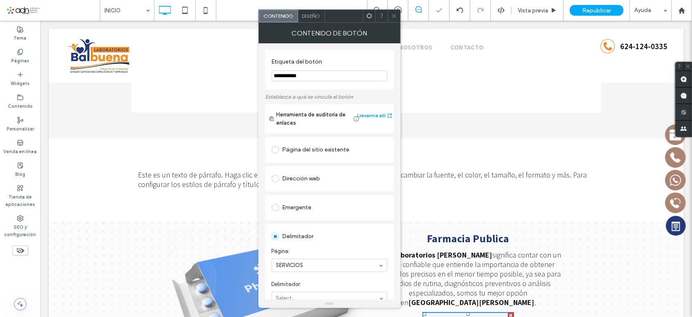
click at [507, 312] on div at bounding box center [510, 315] width 6 height 6
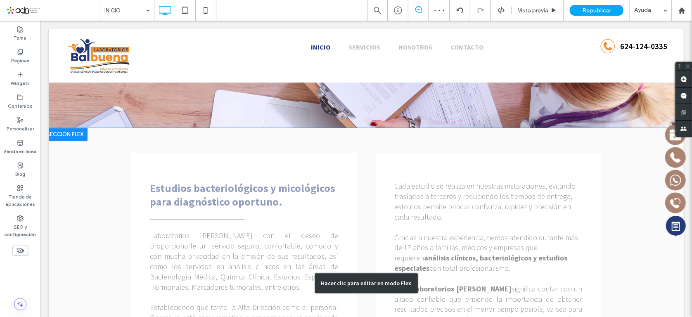
scroll to position [1155, 0]
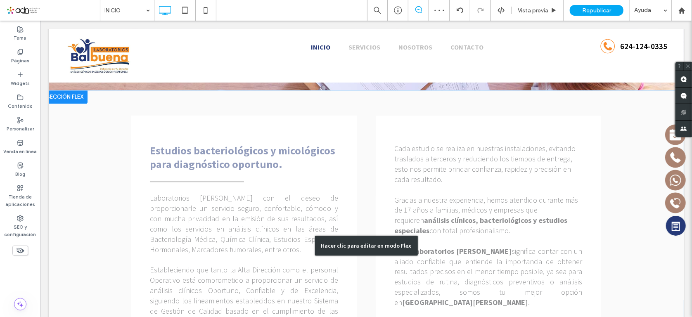
click at [488, 192] on div "Hacer clic para editar en modo Flex" at bounding box center [365, 245] width 635 height 310
click at [488, 246] on span "significa contar con un aliado confiable que entiende la importancia de obtener…" at bounding box center [488, 276] width 188 height 61
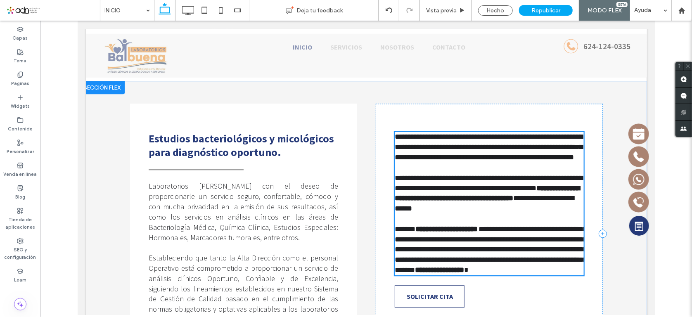
scroll to position [1149, 0]
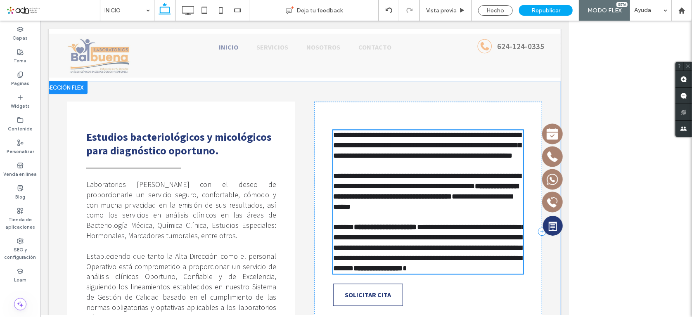
type input "**********"
type input "**"
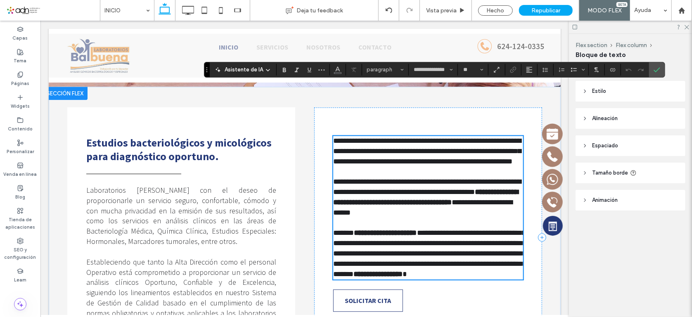
scroll to position [1143, 0]
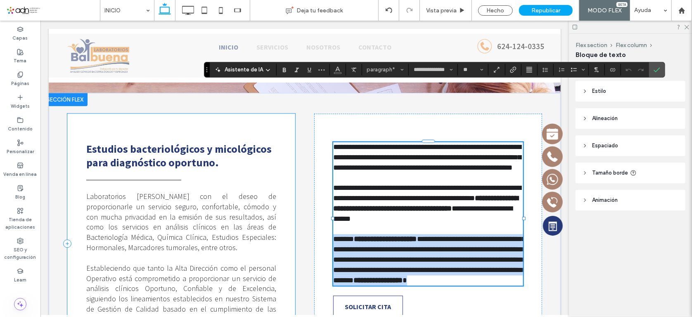
drag, startPoint x: 479, startPoint y: 219, endPoint x: 274, endPoint y: 177, distance: 209.2
click at [274, 177] on div "**********" at bounding box center [304, 242] width 495 height 301
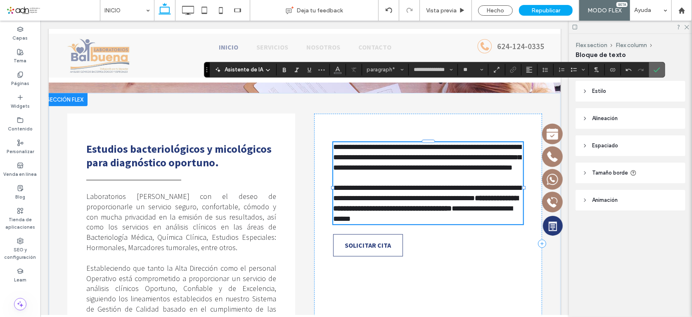
click at [661, 65] on label "Confirmar" at bounding box center [657, 69] width 12 height 15
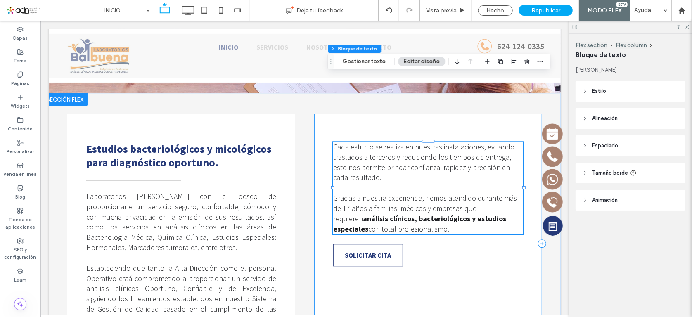
click at [425, 264] on div "Cada estudio se realiza en nuestras instalaciones, evitando traslados a tercero…" at bounding box center [428, 243] width 228 height 260
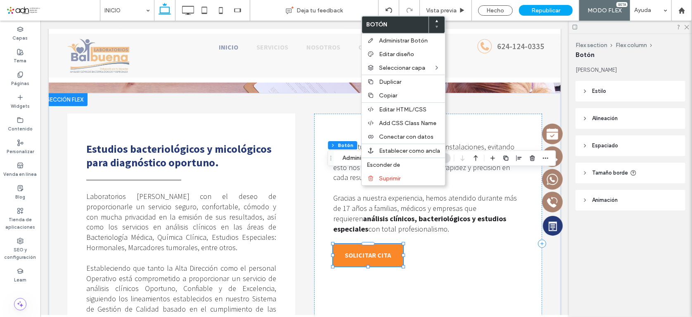
type input "**"
click at [356, 244] on link "SOLICITAR CITA" at bounding box center [368, 255] width 70 height 22
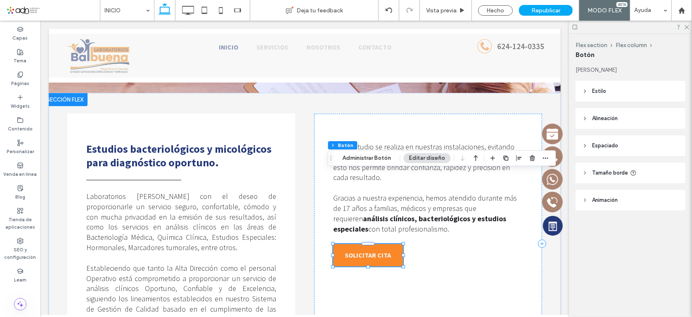
type input "*"
click at [543, 159] on icon "button" at bounding box center [545, 158] width 7 height 7
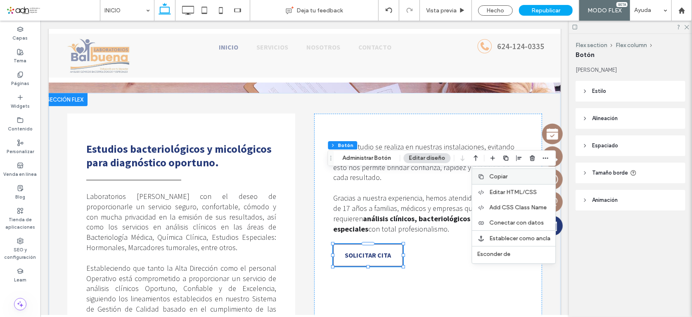
click at [500, 173] on span "Copiar" at bounding box center [498, 176] width 18 height 7
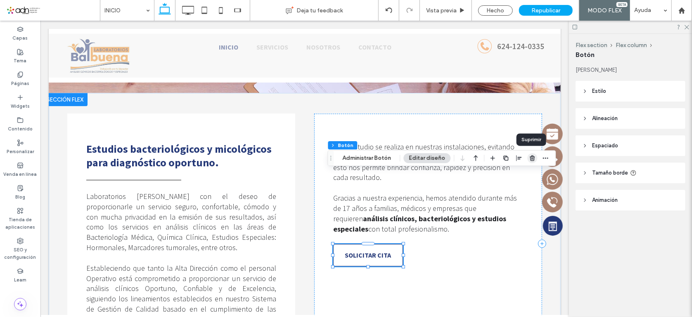
drag, startPoint x: 531, startPoint y: 158, endPoint x: 489, endPoint y: 138, distance: 46.9
click at [531, 158] on icon "button" at bounding box center [532, 158] width 7 height 7
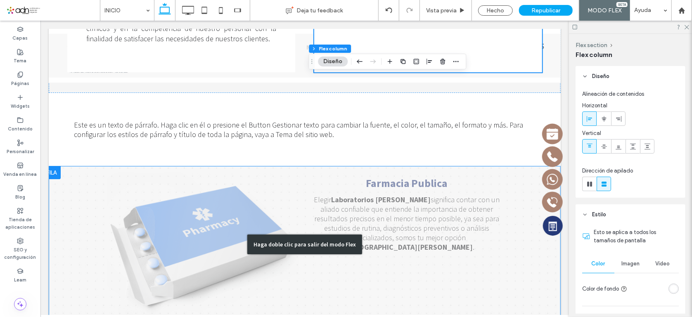
scroll to position [0, 0]
click at [395, 208] on div "Haga doble clic para salir del modo Flex" at bounding box center [304, 245] width 512 height 157
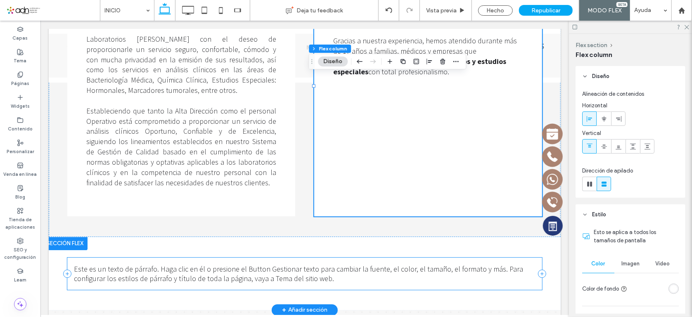
scroll to position [1293, 0]
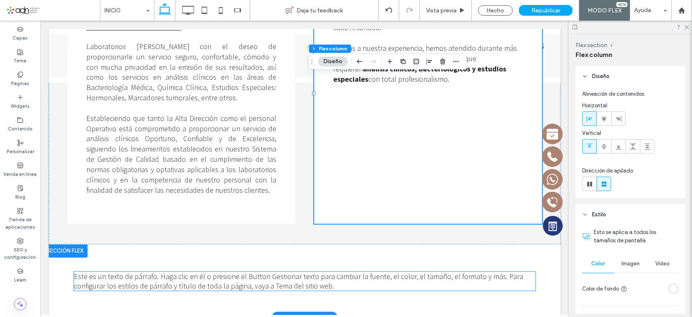
click at [142, 271] on span "Este es un texto de párrafo. Haga clic en él o presione el Button Gestionar tex…" at bounding box center [297, 280] width 449 height 19
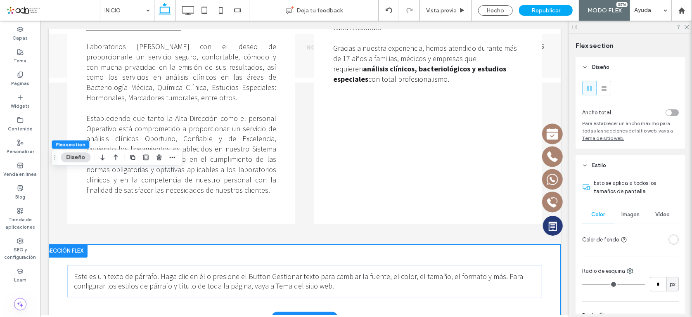
click at [143, 244] on div "Este es un texto de párrafo. Haga clic en él o presione el Button Gestionar tex…" at bounding box center [304, 280] width 495 height 73
click at [140, 265] on div "Este es un texto de párrafo. Haga clic en él o presione el Button Gestionar tex…" at bounding box center [304, 281] width 475 height 32
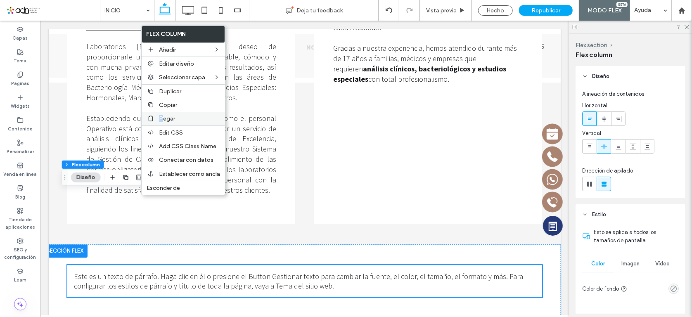
click at [161, 116] on span "Pegar" at bounding box center [167, 118] width 16 height 7
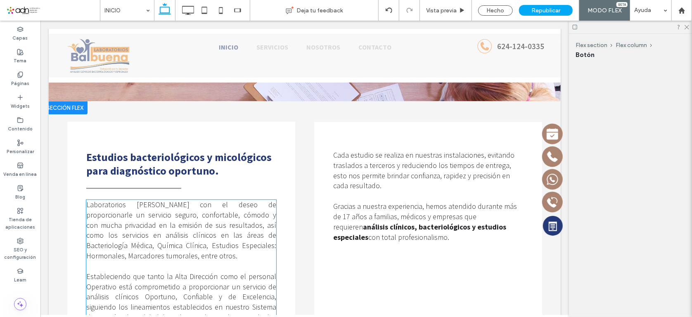
scroll to position [1450, 0]
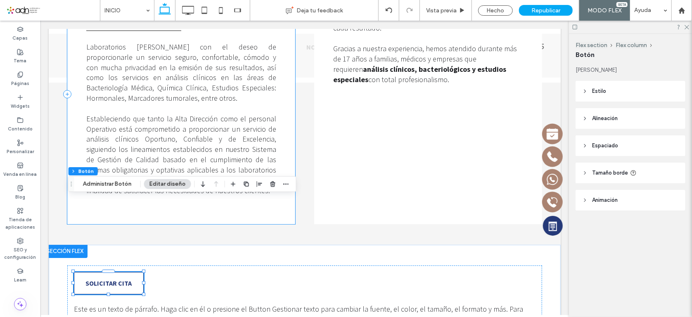
type input "**"
click at [200, 183] on icon "button" at bounding box center [203, 184] width 10 height 15
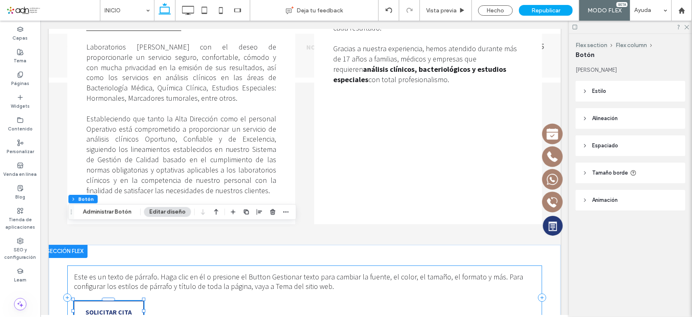
click at [170, 265] on div "Este es un texto de párrafo. Haga clic en él o presione el Button Gestionar tex…" at bounding box center [304, 297] width 475 height 64
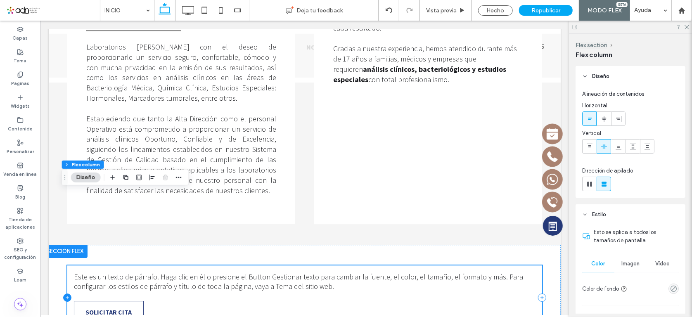
click at [63, 293] on icon at bounding box center [67, 297] width 8 height 8
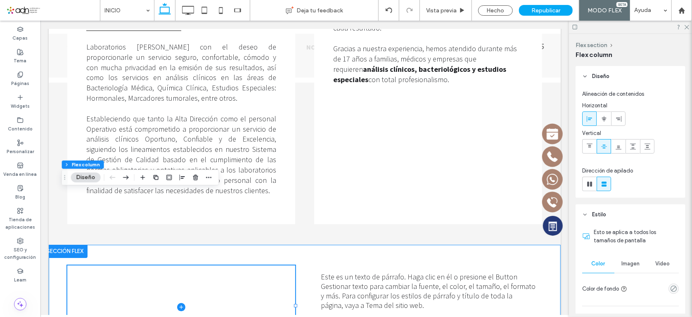
click at [57, 252] on div "Este es un texto de párrafo. Haga clic en él o presione el Button Gestionar tex…" at bounding box center [304, 306] width 495 height 124
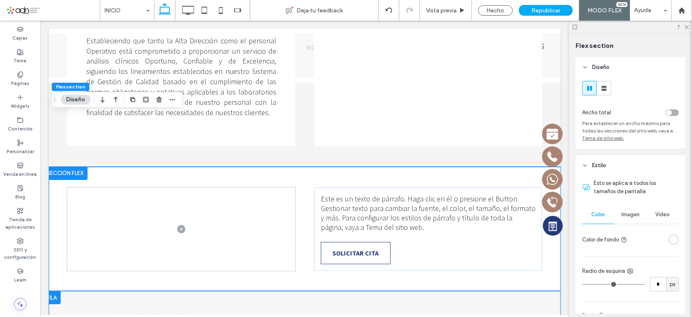
scroll to position [1526, 0]
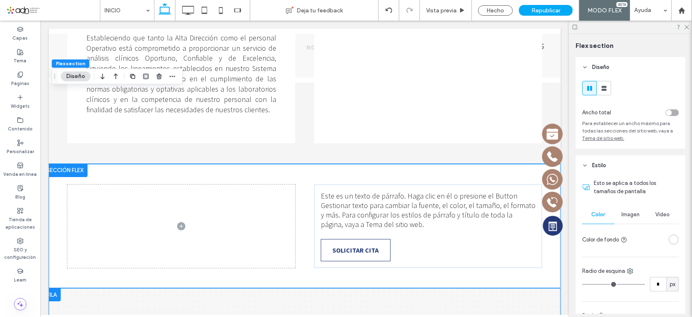
click at [494, 13] on div "Hecho" at bounding box center [495, 10] width 35 height 10
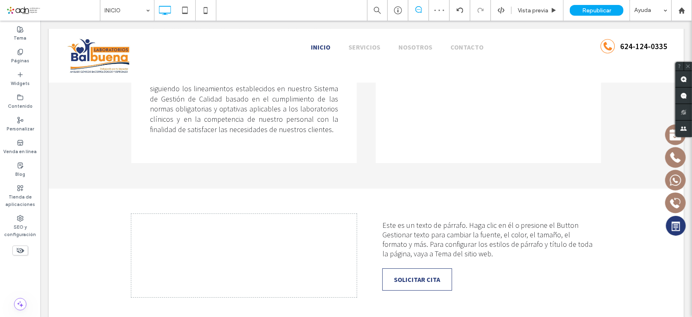
scroll to position [1545, 0]
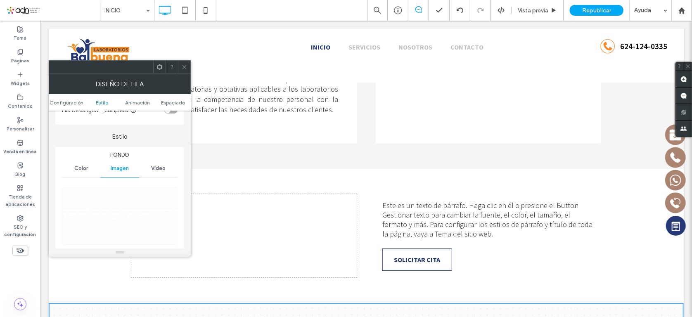
scroll to position [112, 0]
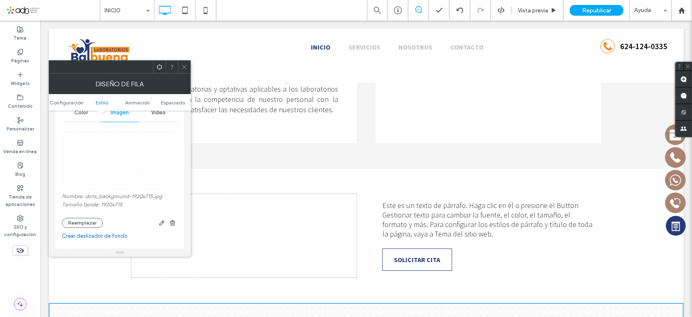
click at [181, 67] on icon at bounding box center [184, 67] width 6 height 6
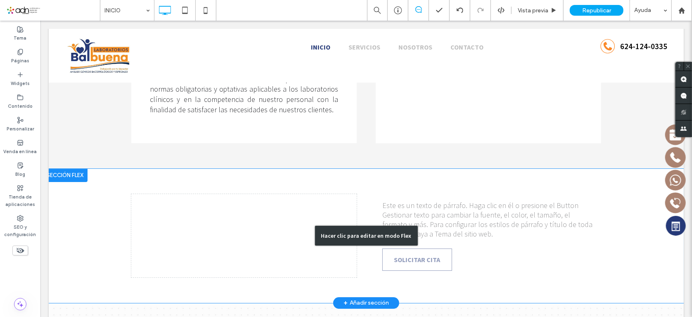
click at [78, 175] on div "Hacer clic para editar en modo Flex" at bounding box center [365, 235] width 635 height 134
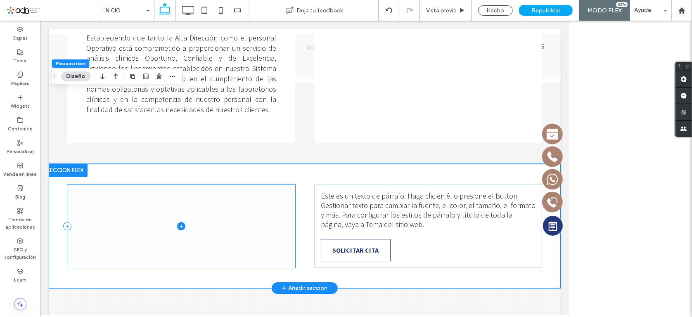
scroll to position [6, 0]
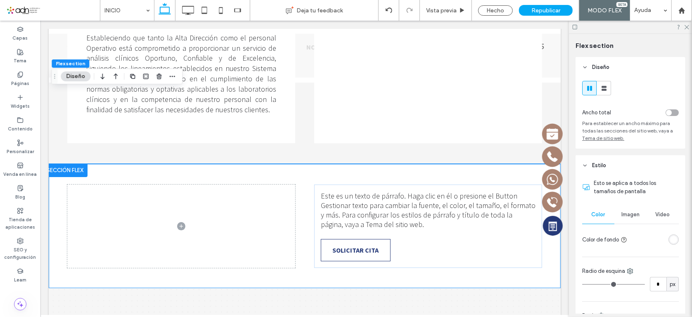
click at [628, 219] on div "Imagen" at bounding box center [630, 215] width 32 height 18
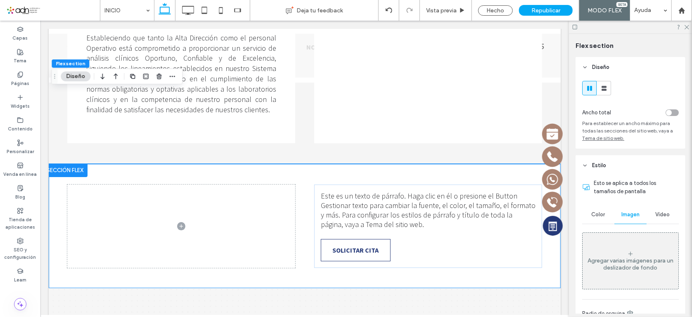
click at [625, 247] on div "Agregar varias imágenes para un deslizador de fondo" at bounding box center [631, 261] width 96 height 55
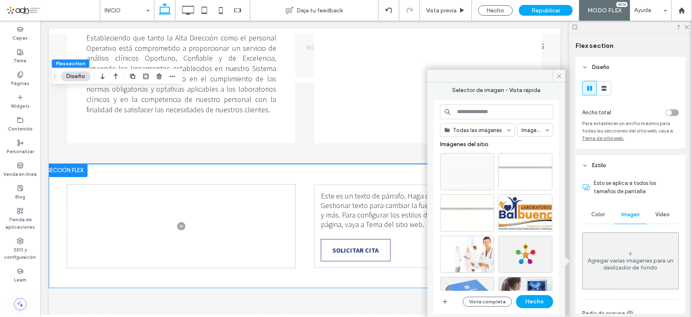
drag, startPoint x: 471, startPoint y: 102, endPoint x: 470, endPoint y: 111, distance: 9.5
click at [471, 103] on div "Todas las imágenes Imágenes Imágenes del sitio Vista completa Hecho" at bounding box center [497, 207] width 126 height 214
click at [470, 111] on input at bounding box center [496, 111] width 113 height 15
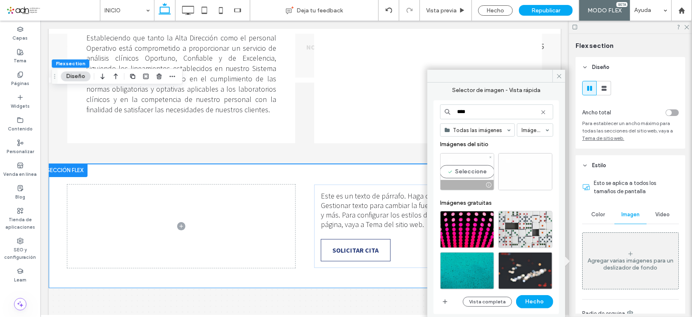
type input "****"
click at [481, 173] on div "Seleccione" at bounding box center [467, 171] width 54 height 37
click at [537, 303] on button "Hecho" at bounding box center [534, 301] width 37 height 13
